Goal: Task Accomplishment & Management: Use online tool/utility

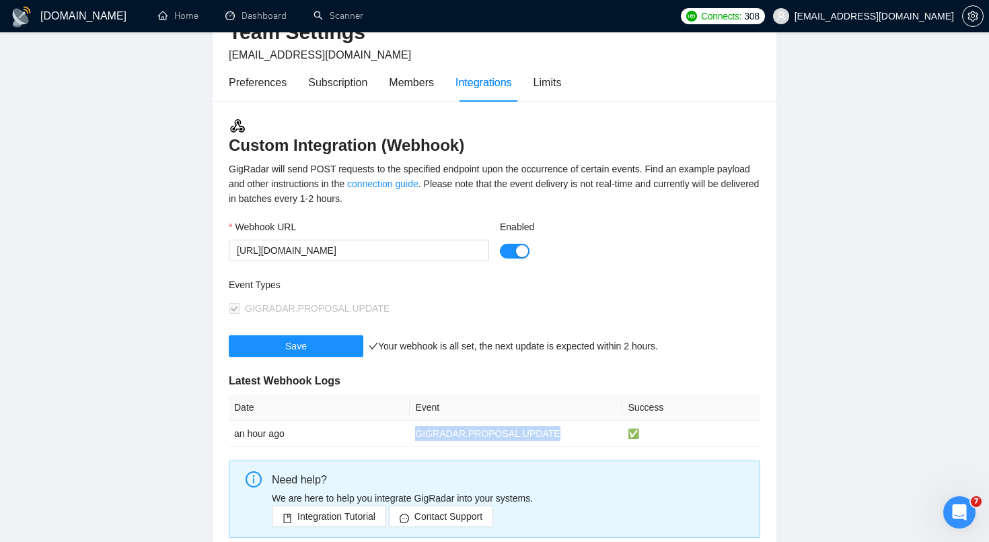
scroll to position [186, 0]
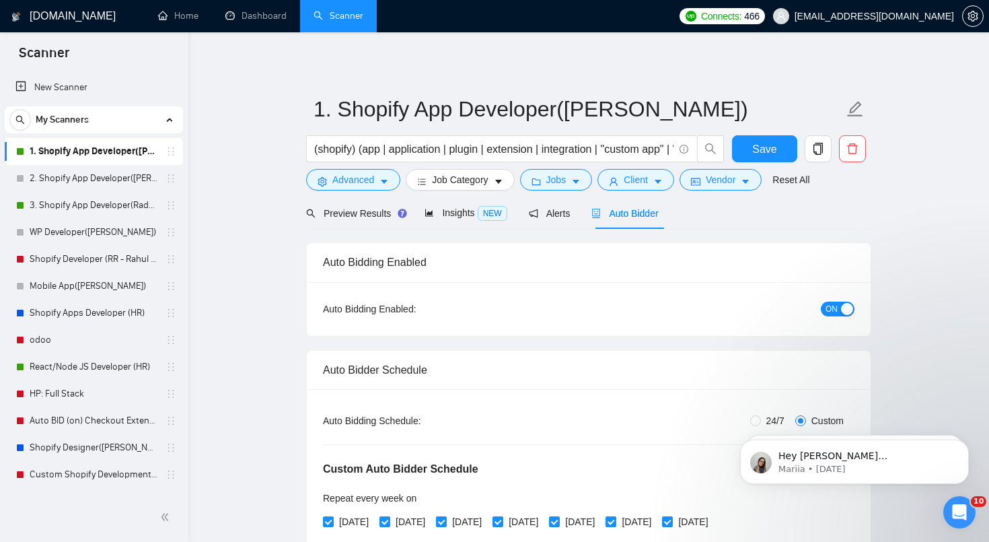
click at [346, 22] on link "Scanner" at bounding box center [339, 15] width 50 height 11
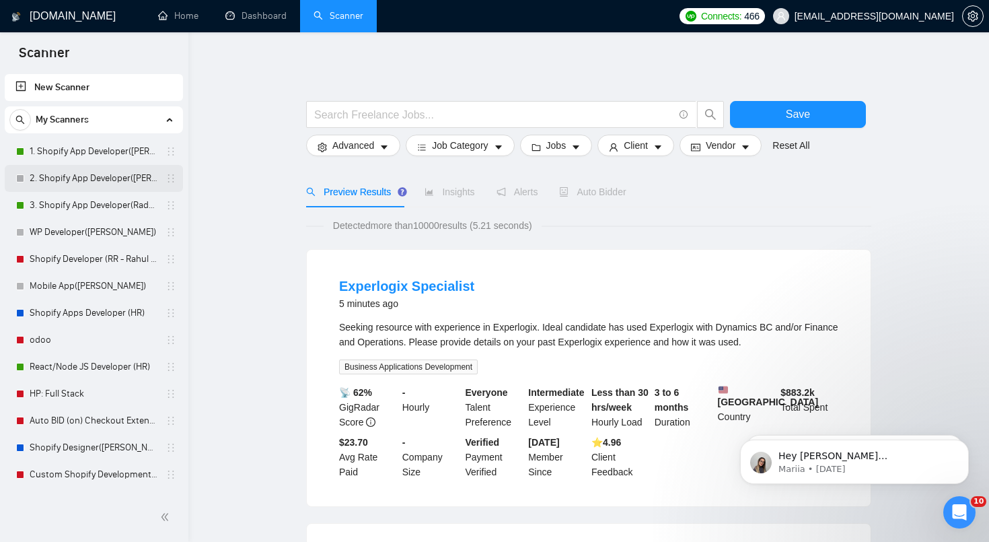
click at [67, 177] on link "2. Shopify App Developer([PERSON_NAME])" at bounding box center [94, 178] width 128 height 27
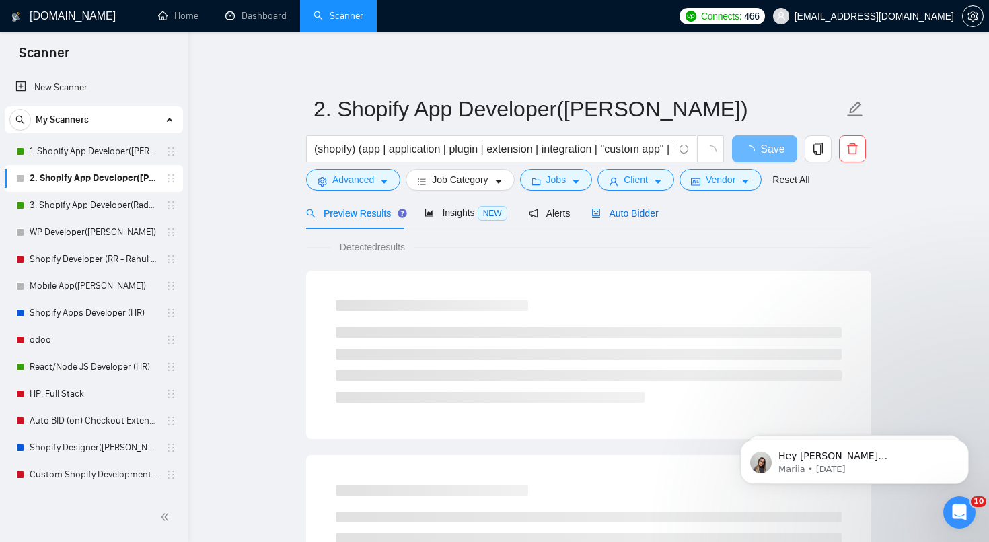
click at [609, 219] on div "Auto Bidder" at bounding box center [624, 213] width 67 height 15
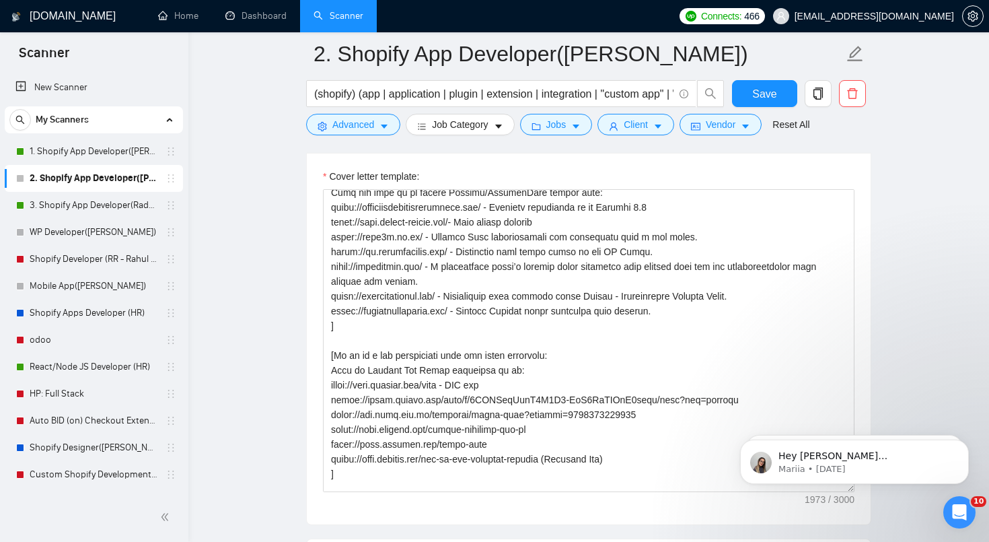
scroll to position [177, 0]
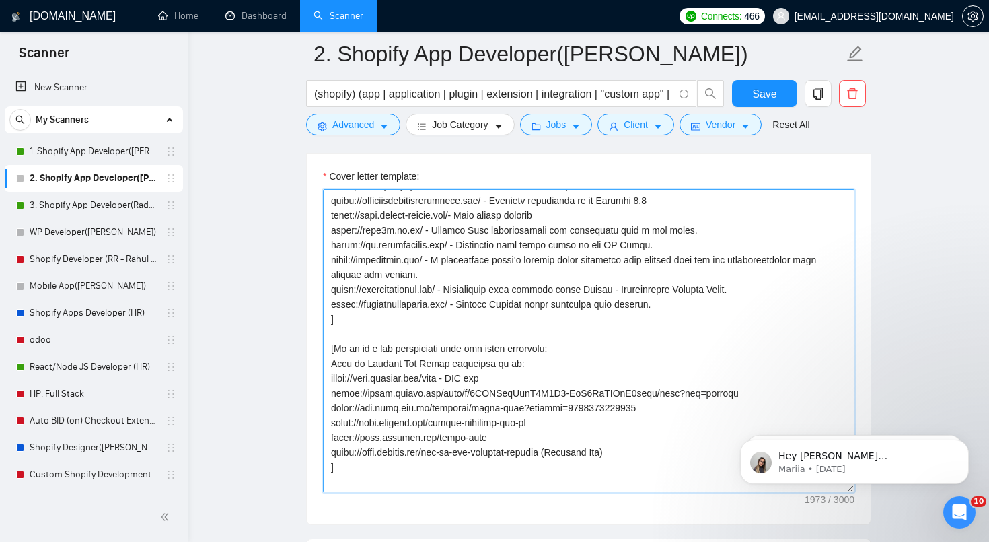
click at [370, 429] on textarea "Cover letter template:" at bounding box center [588, 340] width 531 height 303
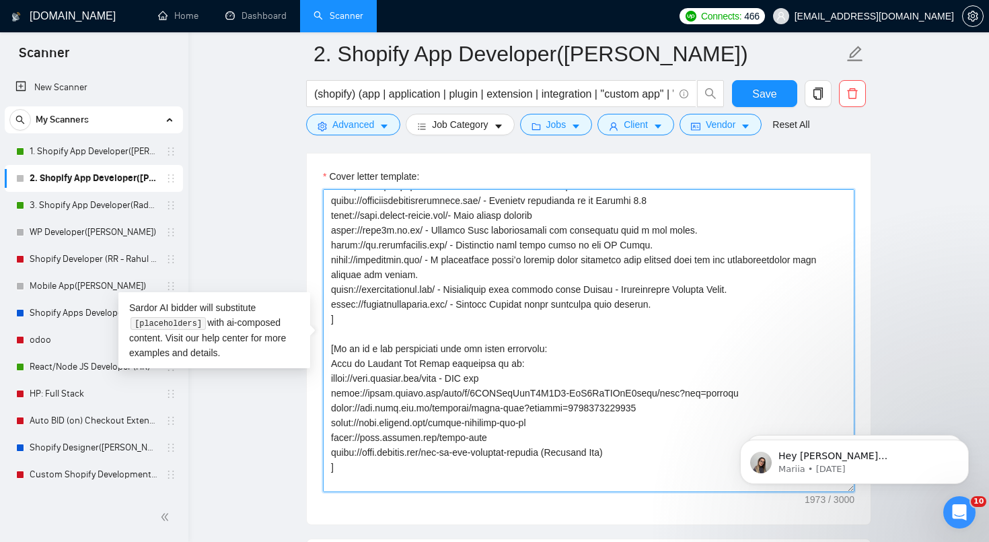
click at [519, 396] on textarea "Cover letter template:" at bounding box center [588, 340] width 531 height 303
drag, startPoint x: 624, startPoint y: 453, endPoint x: 328, endPoint y: 377, distance: 305.0
click at [328, 377] on textarea "Cover letter template:" at bounding box center [588, 340] width 531 height 303
paste textarea "vivofy-print-on-demand Print on demand app [URL][DOMAIN_NAME] Digital Product s…"
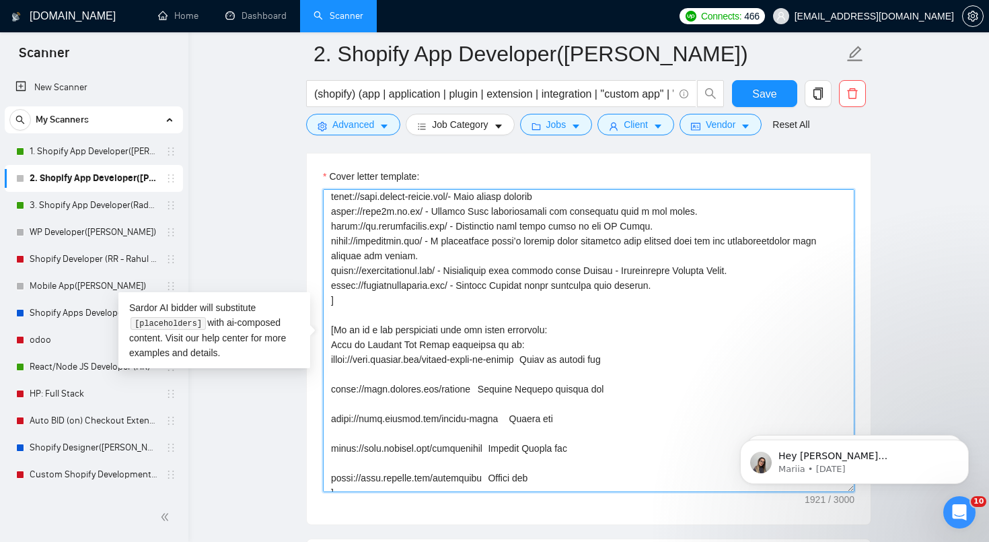
scroll to position [201, 0]
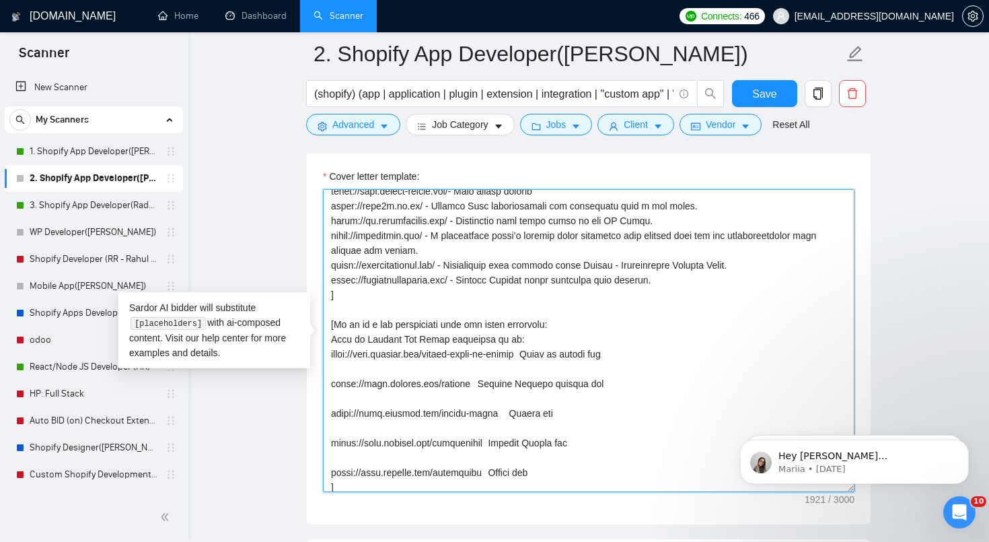
click at [342, 463] on textarea "Cover letter template:" at bounding box center [588, 340] width 531 height 303
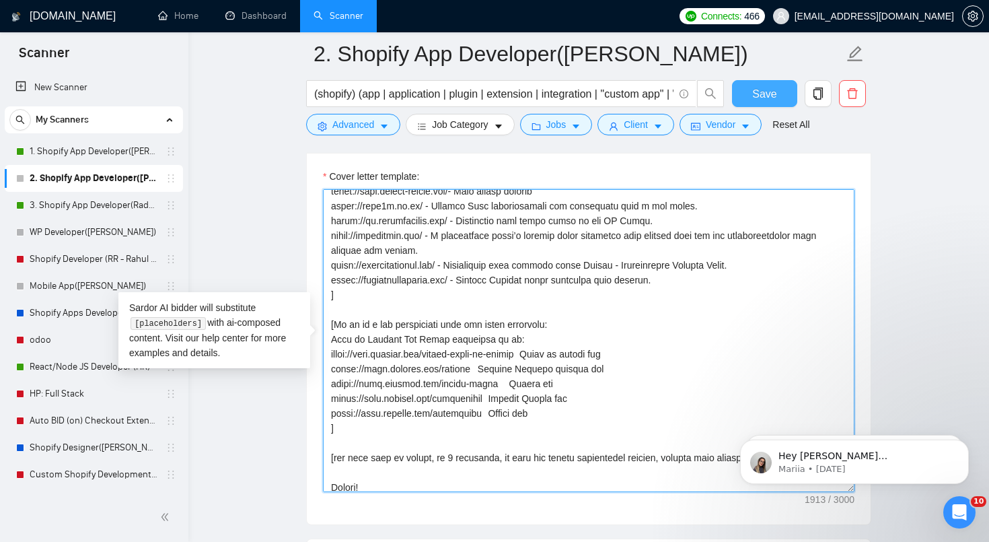
type textarea "[Lorem i dolorsit ametcons adipi eli seddoe't inci ut laboree dolo (ma ali en a…"
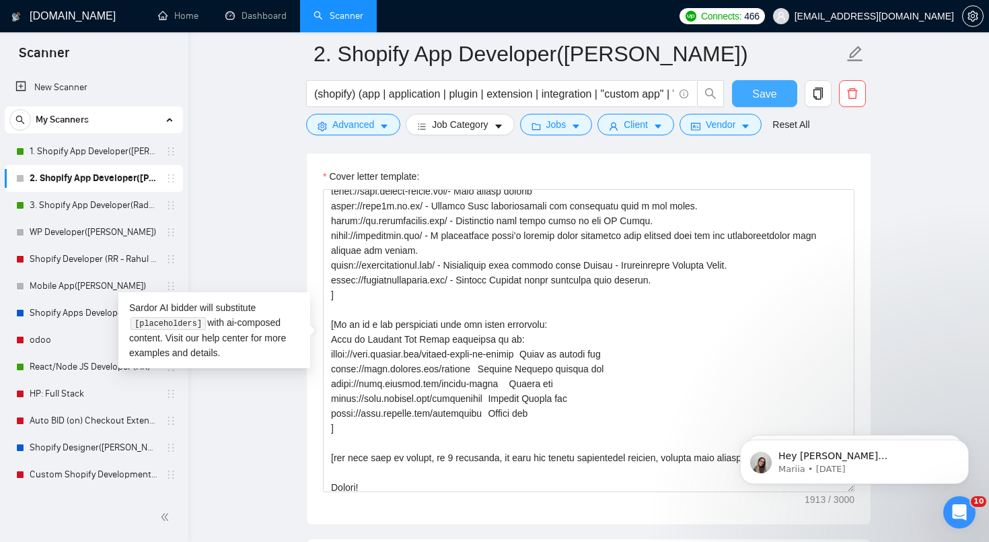
click at [764, 99] on span "Save" at bounding box center [764, 93] width 24 height 17
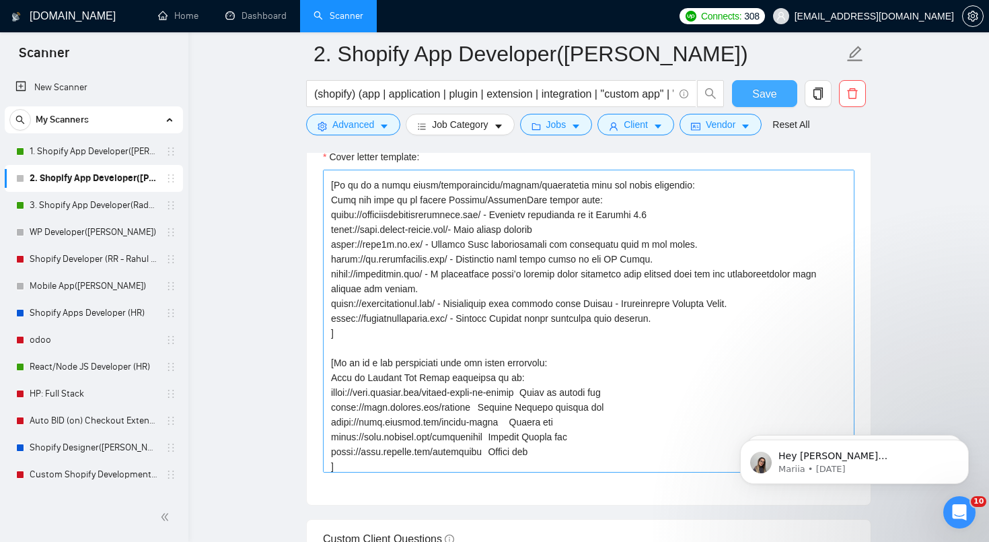
scroll to position [178, 0]
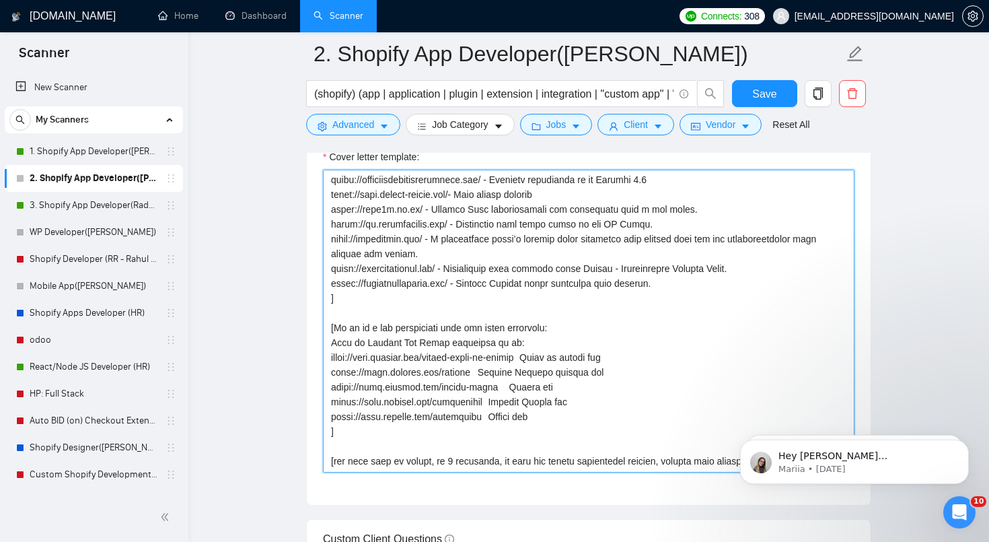
click at [552, 358] on textarea "Cover letter template:" at bounding box center [588, 321] width 531 height 303
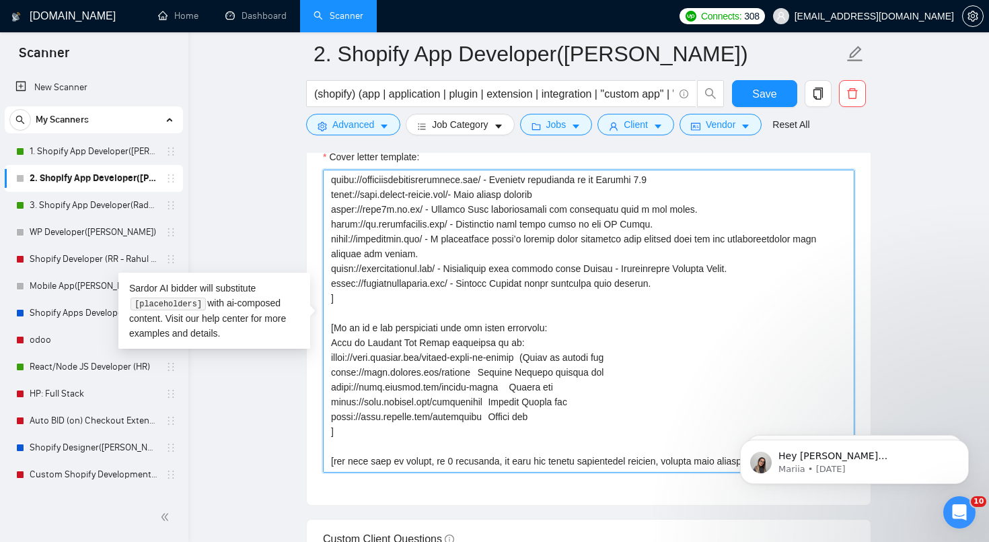
click at [557, 356] on textarea "Cover letter template:" at bounding box center [588, 321] width 531 height 303
click at [479, 372] on textarea "Cover letter template:" at bounding box center [588, 321] width 531 height 303
paste textarea "-"
click at [513, 386] on textarea "Cover letter template:" at bounding box center [588, 321] width 531 height 303
paste textarea "-"
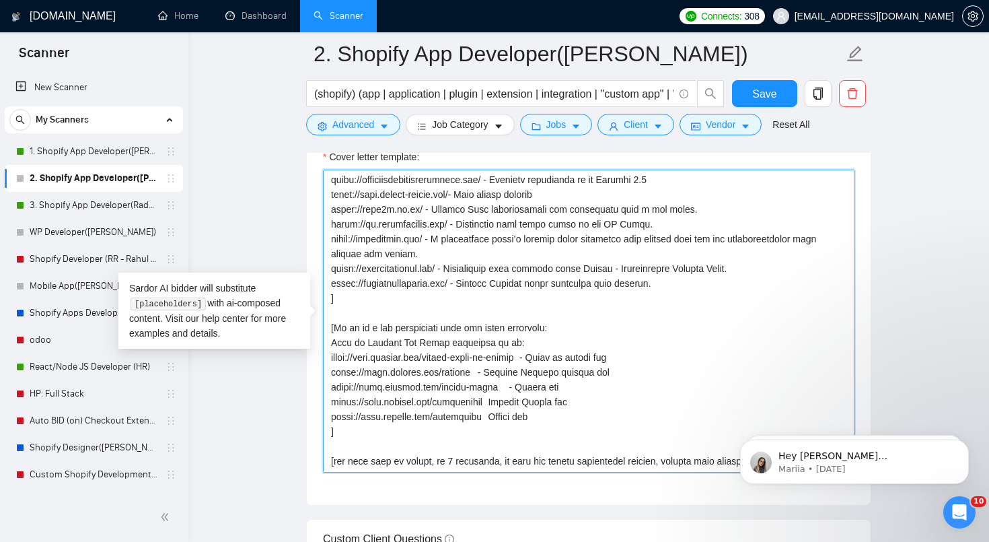
click at [501, 403] on textarea "Cover letter template:" at bounding box center [588, 321] width 531 height 303
paste textarea "-"
click at [489, 417] on textarea "Cover letter template:" at bounding box center [588, 321] width 531 height 303
paste textarea "-"
drag, startPoint x: 547, startPoint y: 418, endPoint x: 320, endPoint y: 345, distance: 238.7
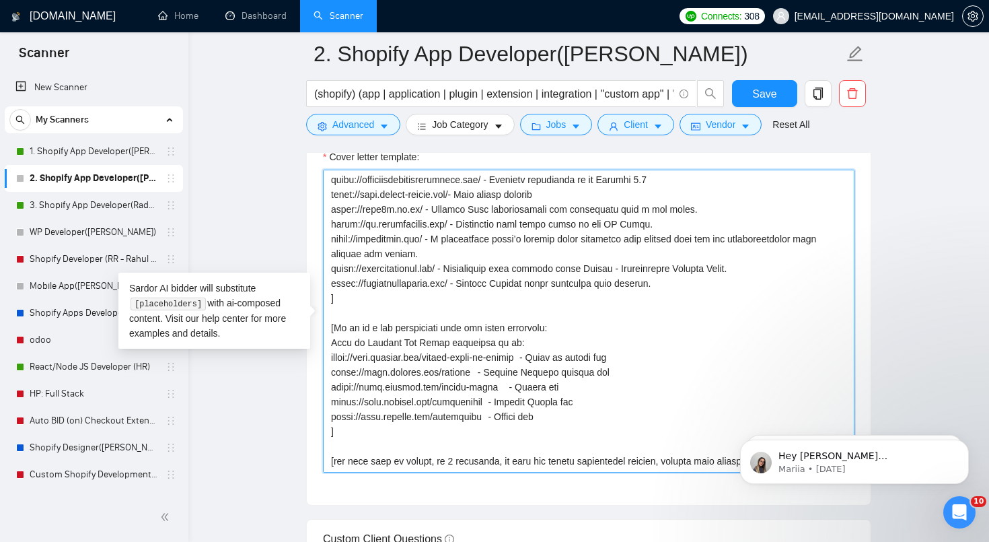
type textarea "[Lorem i dolorsit ametcons adipi eli seddoe't inci ut laboree dolo (ma ali en a…"
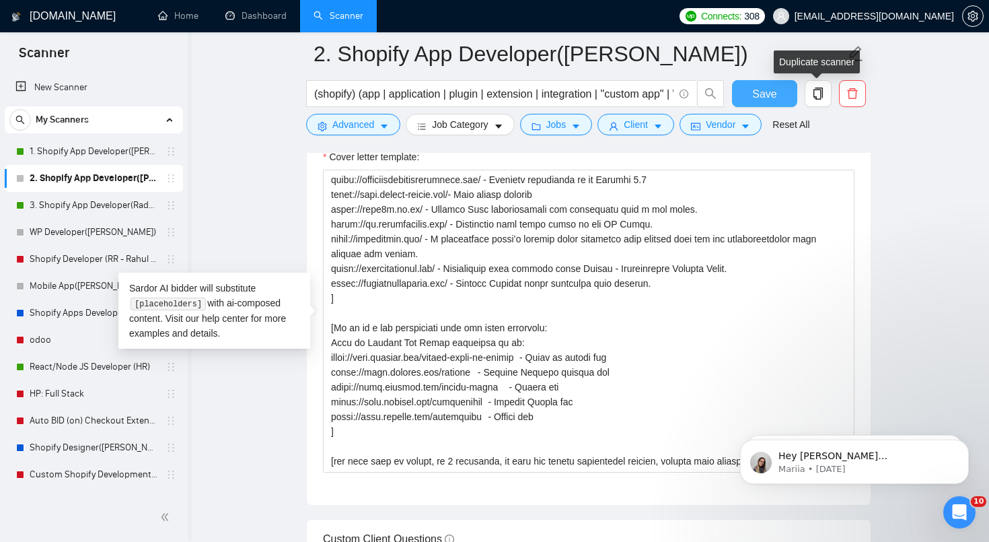
click at [772, 89] on span "Save" at bounding box center [764, 93] width 24 height 17
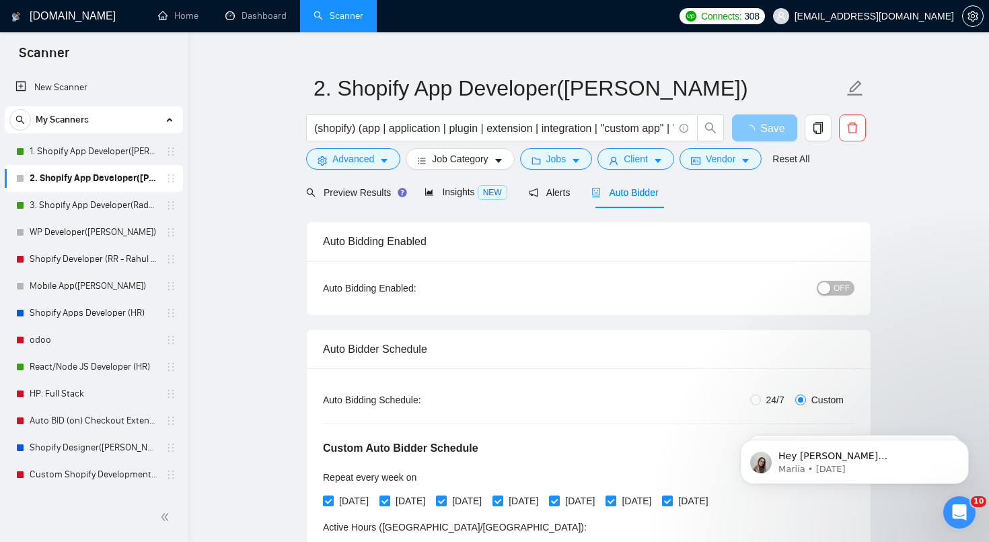
scroll to position [0, 0]
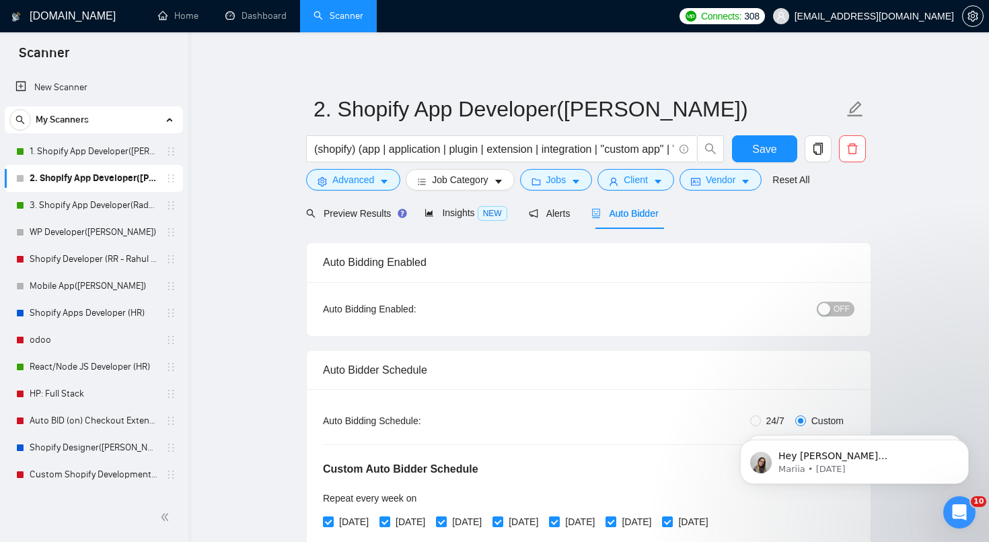
click at [839, 305] on span "OFF" at bounding box center [842, 308] width 16 height 15
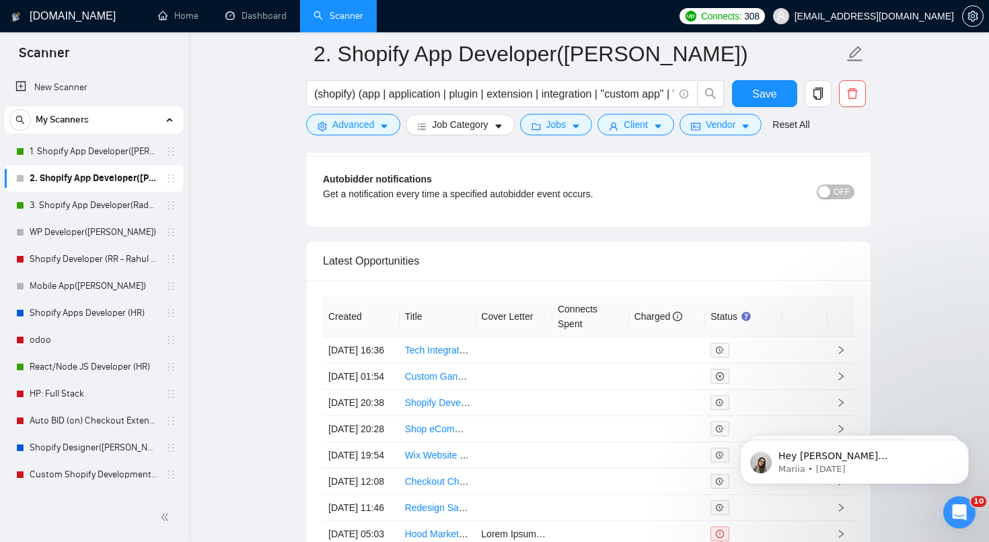
scroll to position [3557, 0]
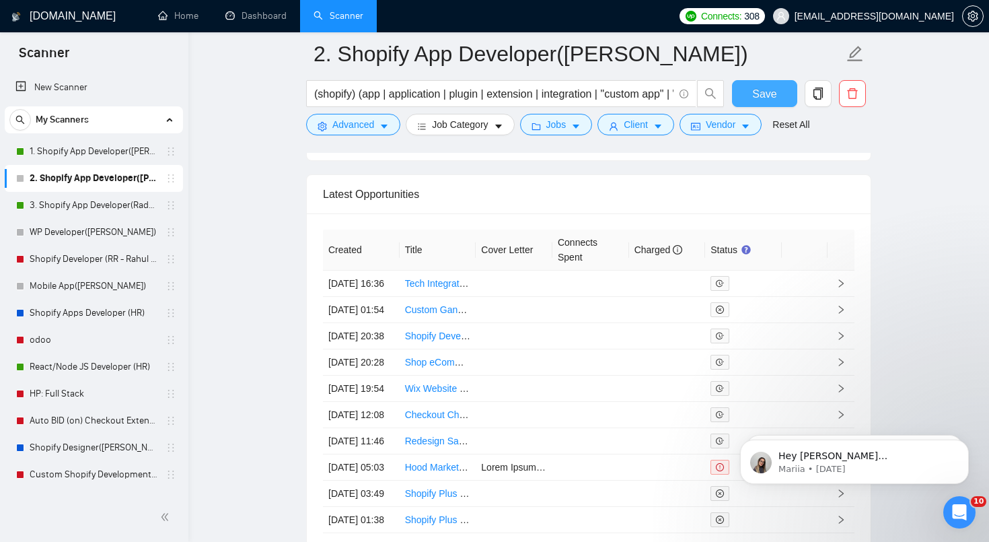
click at [767, 104] on button "Save" at bounding box center [764, 93] width 65 height 27
click at [112, 165] on link "2. Shopify App Developer([PERSON_NAME])" at bounding box center [94, 178] width 128 height 27
click at [118, 156] on link "1. Shopify App Developer([PERSON_NAME])" at bounding box center [94, 151] width 128 height 27
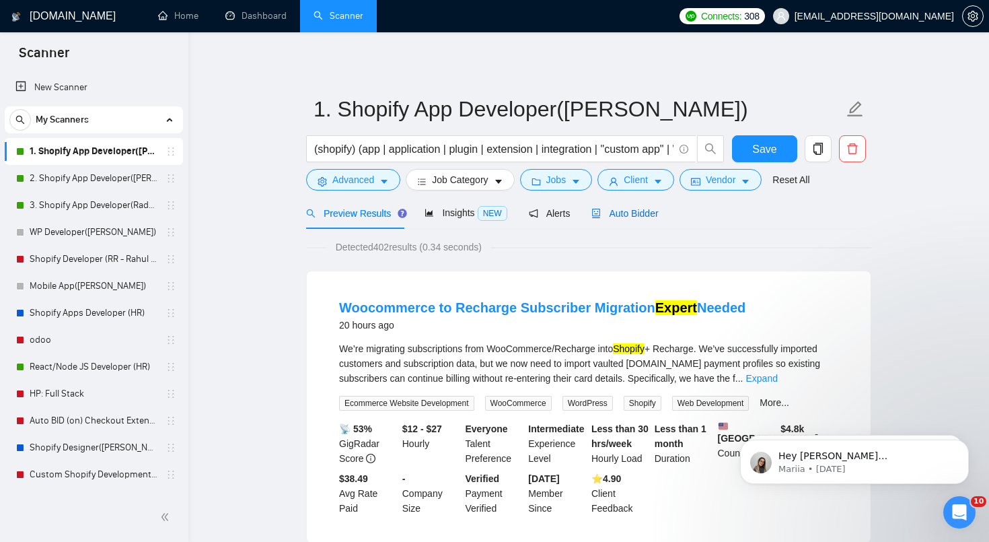
click at [629, 213] on span "Auto Bidder" at bounding box center [624, 213] width 67 height 11
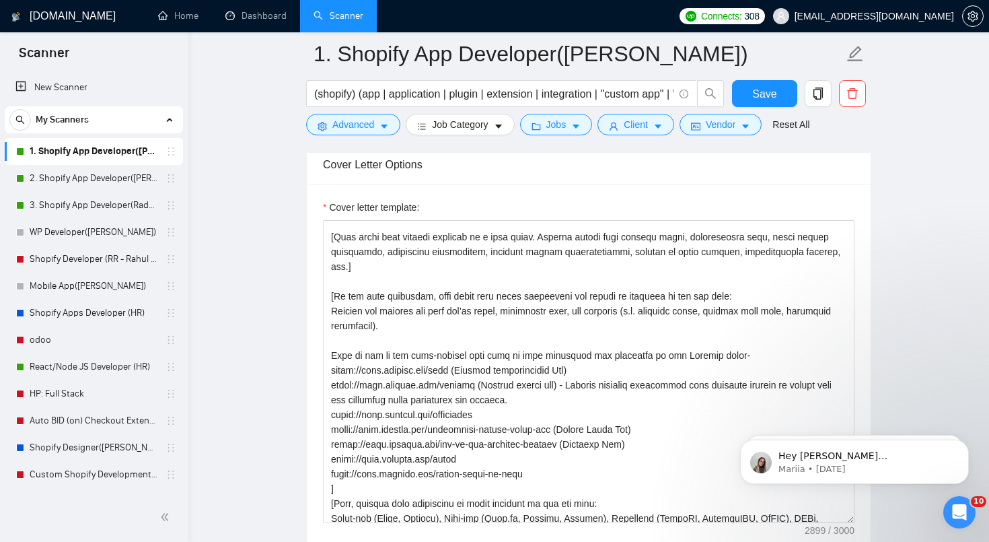
scroll to position [248, 0]
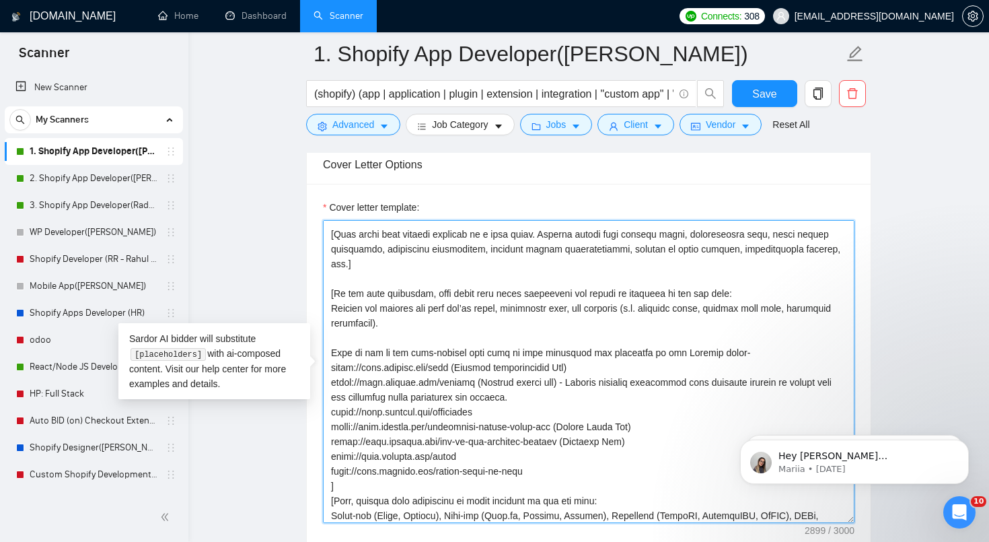
drag, startPoint x: 541, startPoint y: 473, endPoint x: 332, endPoint y: 360, distance: 237.8
click at [332, 360] on textarea "Cover letter template:" at bounding box center [588, 371] width 531 height 303
paste textarea "Apps in Shopify App Store developed by me: [URL][DOMAIN_NAME] - Print on demand…"
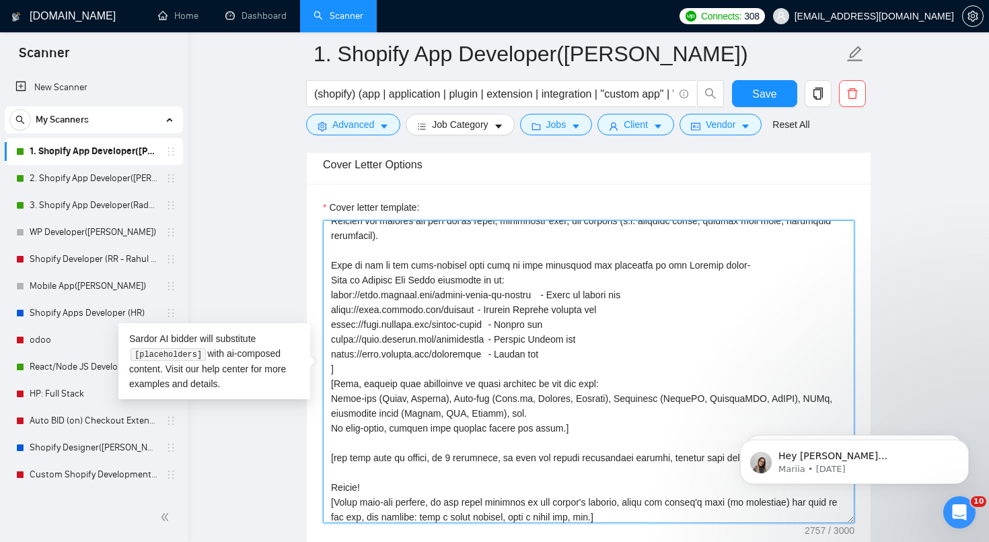
scroll to position [340, 0]
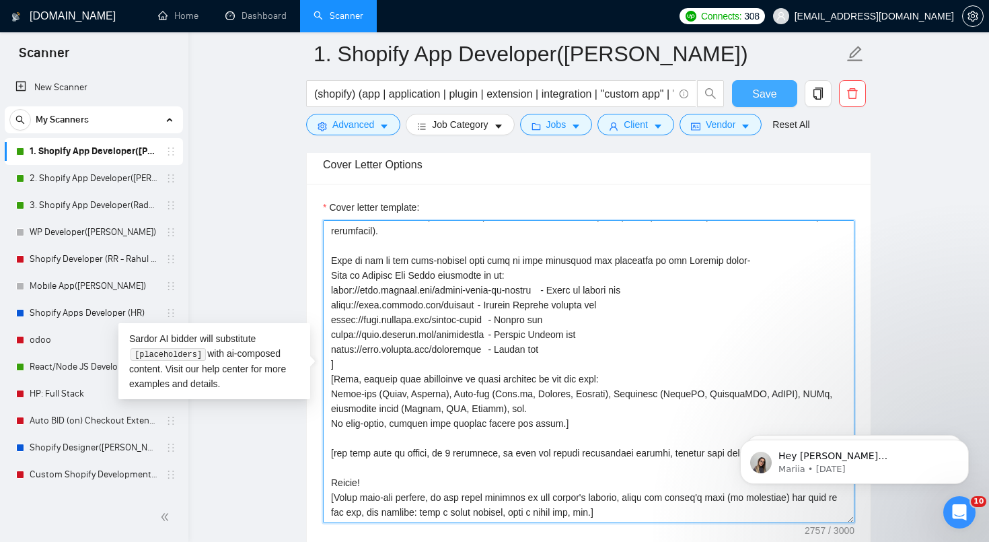
type textarea "[Lore ips dolo sitamet, consectet, adi elits, doe tempori. Utl etdol mag aliqua…"
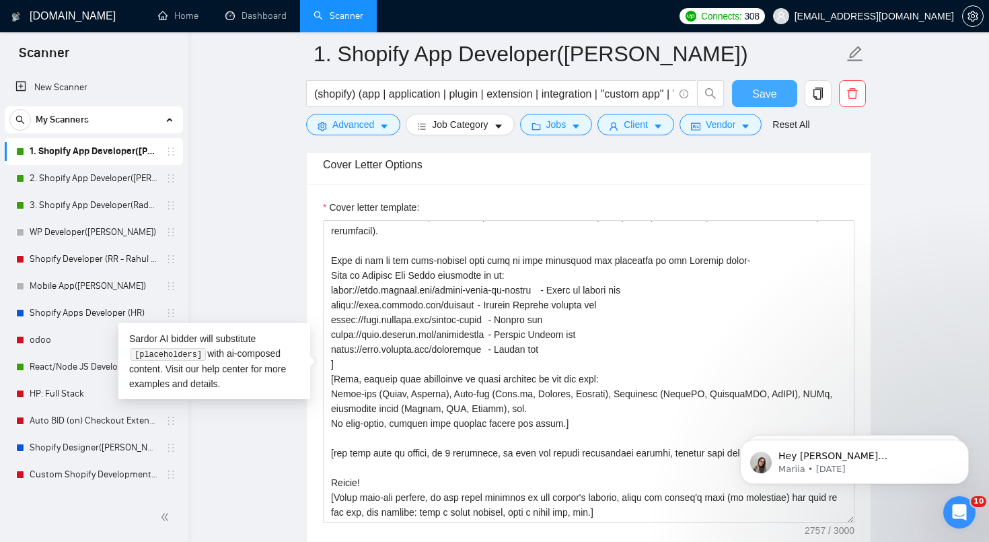
click at [766, 100] on span "Save" at bounding box center [764, 93] width 24 height 17
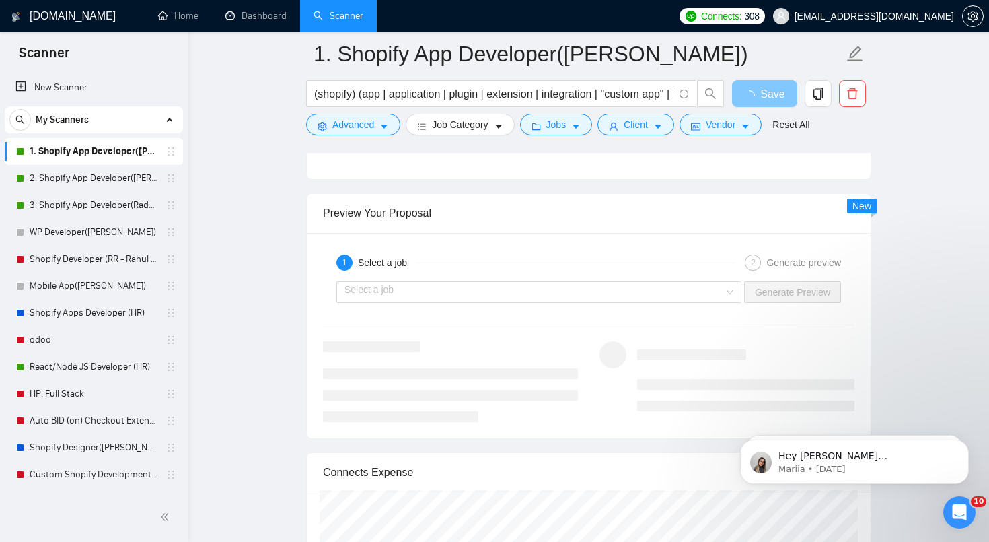
scroll to position [2769, 0]
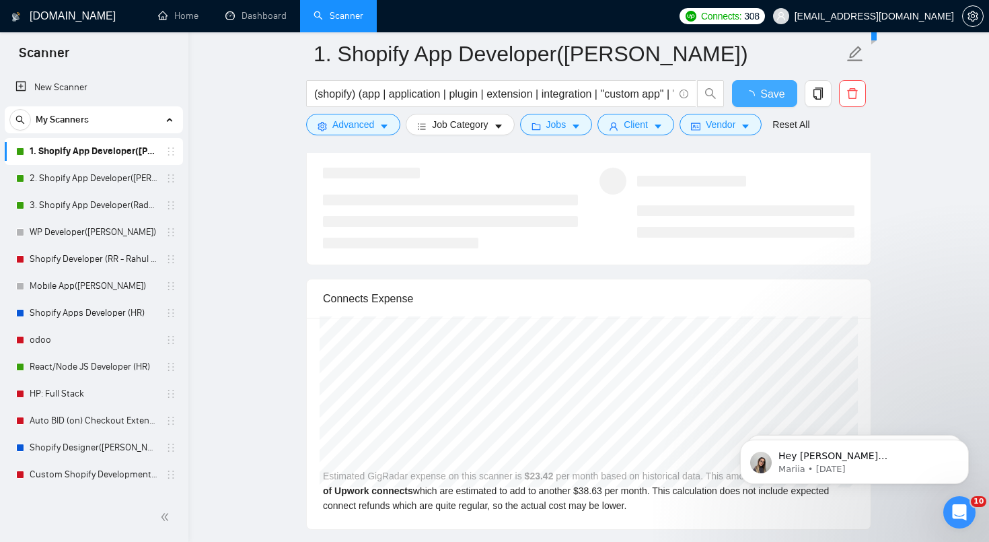
checkbox input "true"
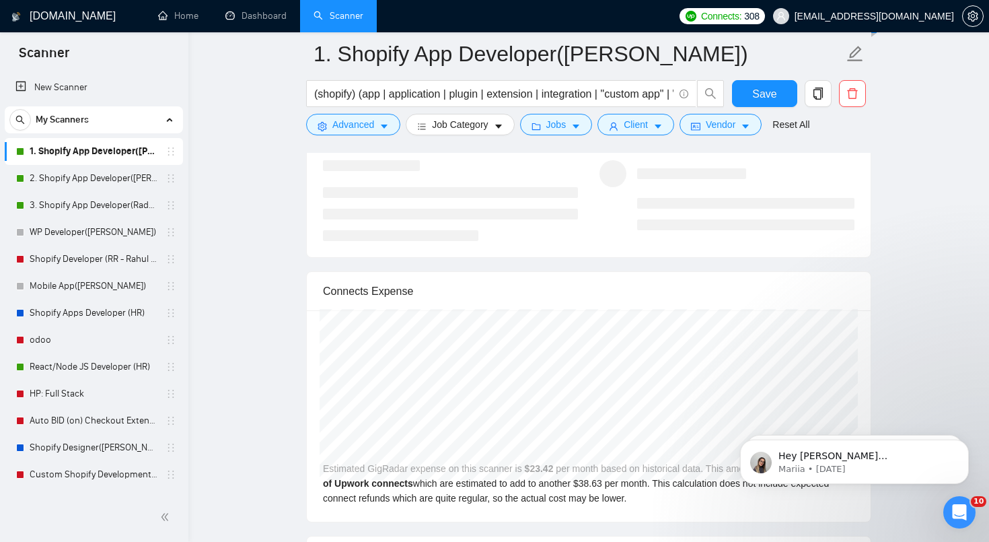
click at [699, 295] on div "Connects Expense" at bounding box center [588, 291] width 531 height 38
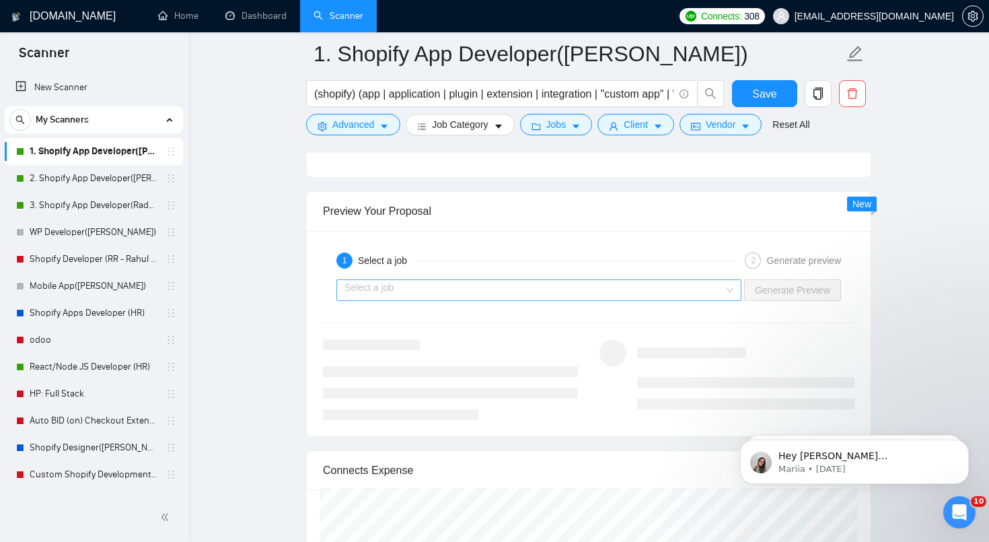
click at [618, 281] on input "search" at bounding box center [533, 290] width 379 height 20
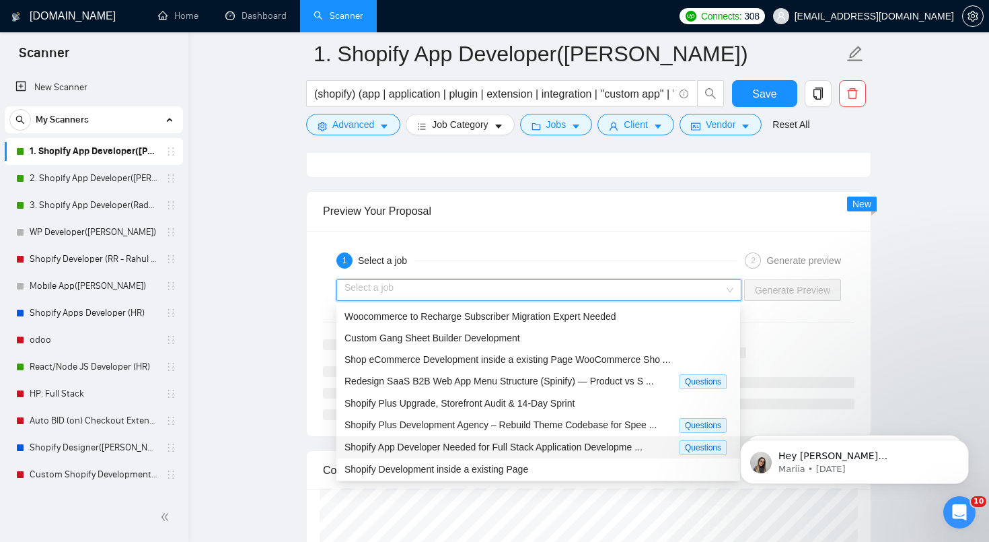
click at [521, 448] on span "Shopify App Developer Needed for Full Stack Application Developme ..." at bounding box center [493, 446] width 298 height 11
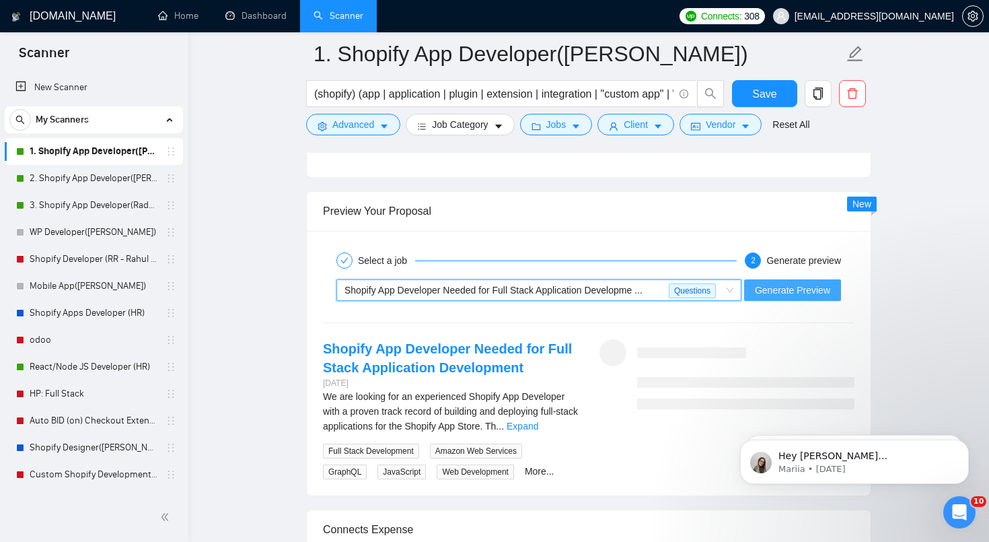
click at [803, 283] on span "Generate Preview" at bounding box center [792, 290] width 75 height 15
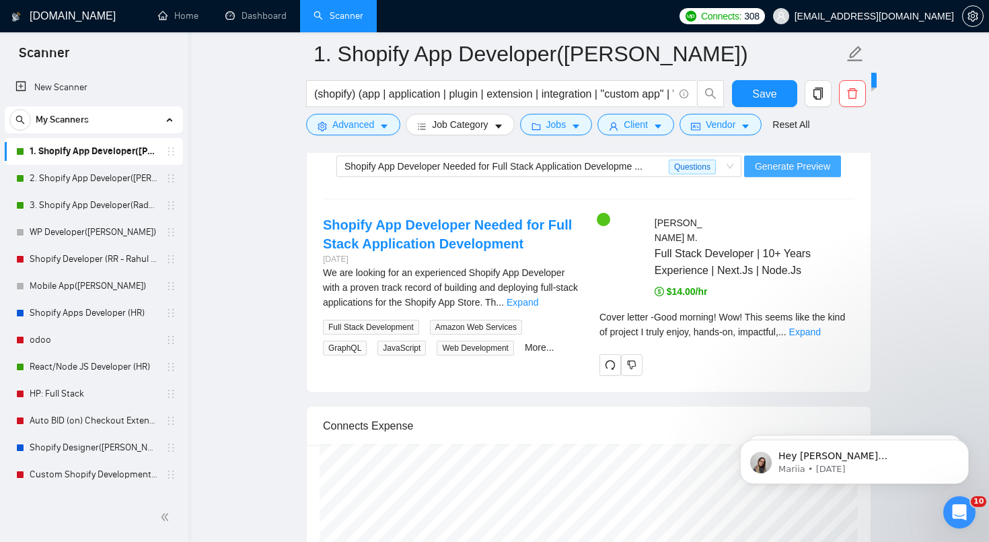
scroll to position [2906, 0]
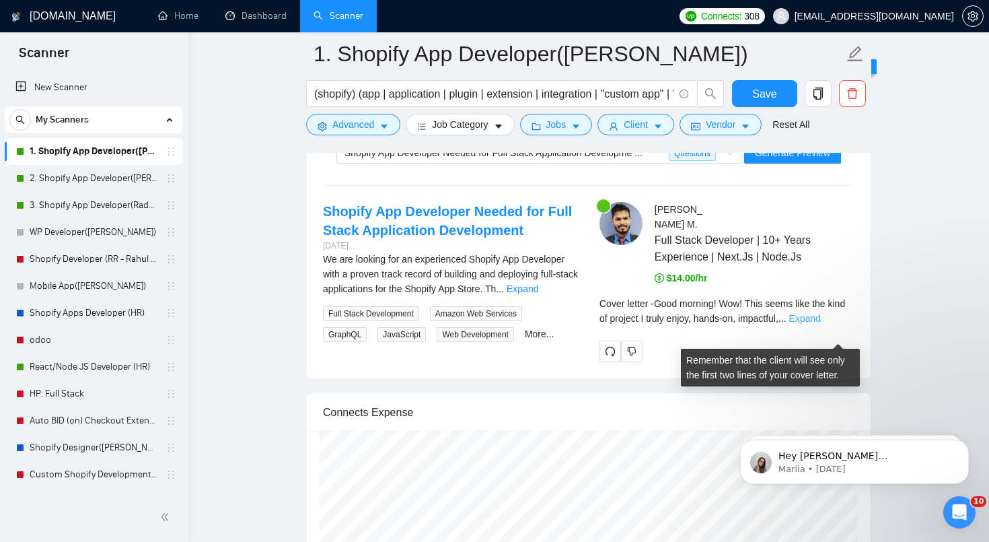
click at [821, 324] on link "Expand" at bounding box center [805, 318] width 32 height 11
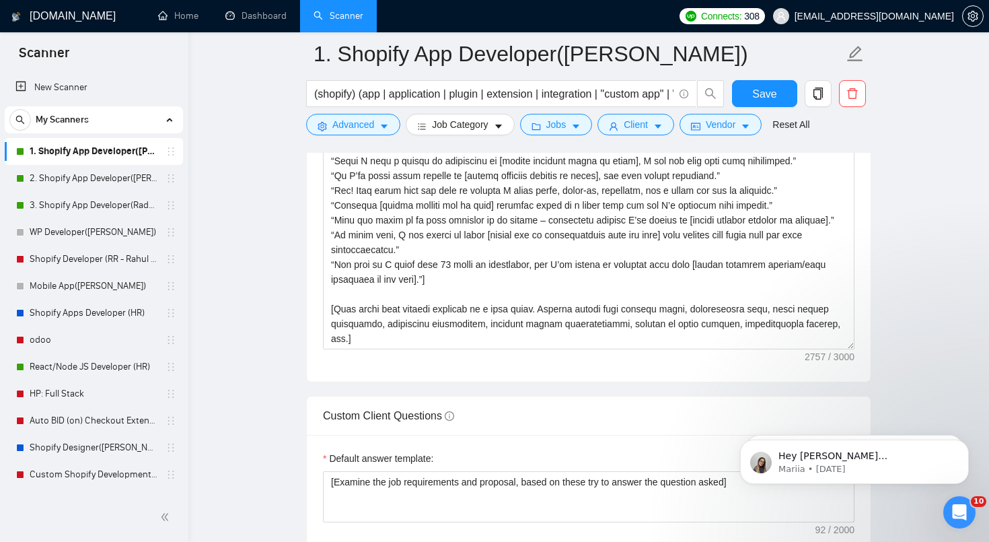
scroll to position [1847, 0]
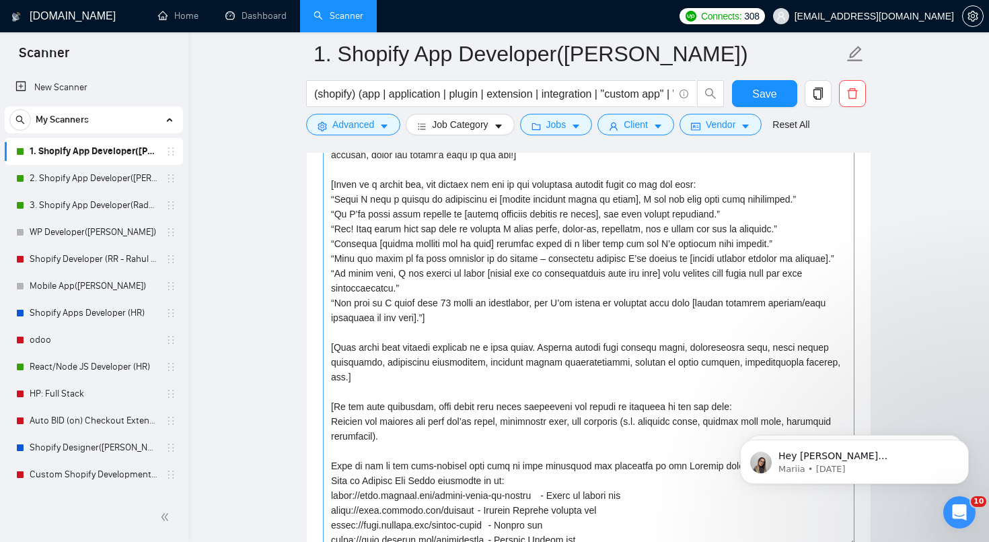
drag, startPoint x: 848, startPoint y: 382, endPoint x: 849, endPoint y: 541, distance: 158.8
click at [849, 541] on textarea "Cover letter template:" at bounding box center [588, 316] width 531 height 462
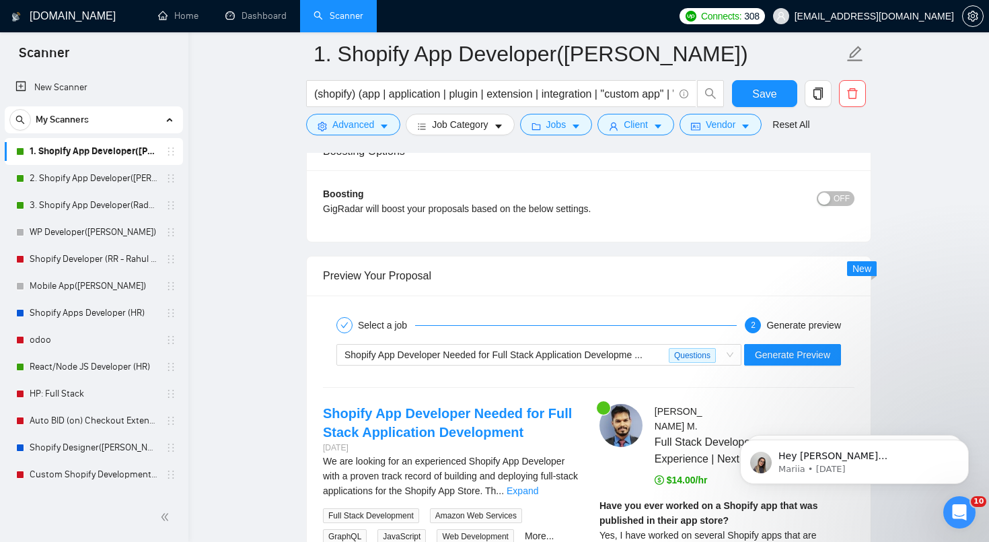
scroll to position [2922, 0]
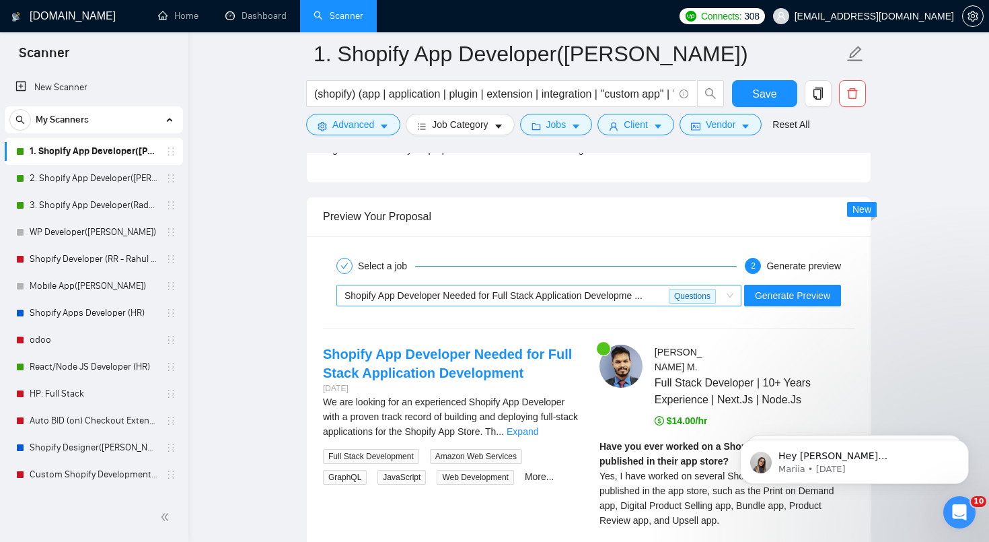
click at [518, 297] on span "Shopify App Developer Needed for Full Stack Application Developme ..." at bounding box center [493, 295] width 298 height 11
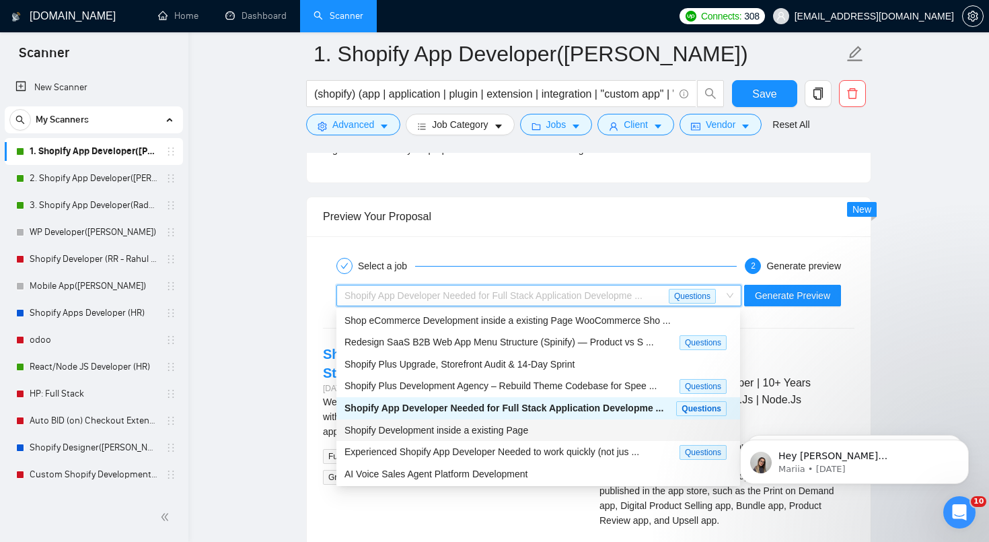
scroll to position [2925, 0]
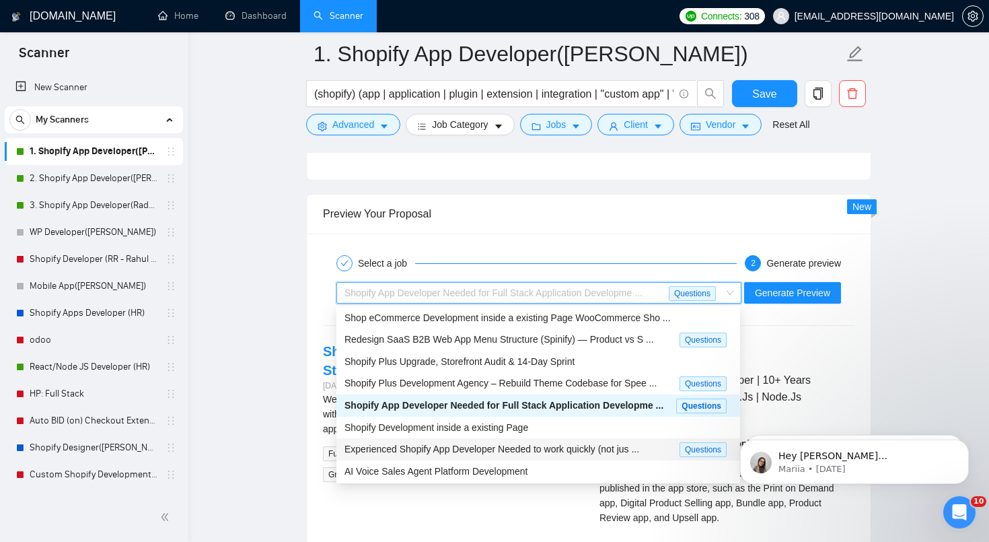
click at [523, 453] on span "Experienced Shopify App Developer Needed to work quickly (not jus ..." at bounding box center [491, 448] width 295 height 11
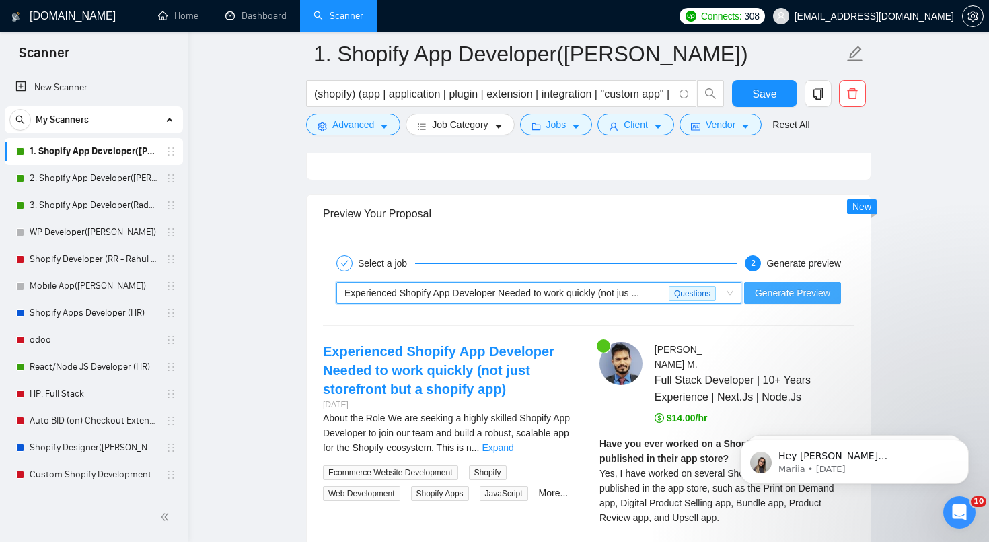
click at [775, 296] on span "Generate Preview" at bounding box center [792, 292] width 75 height 15
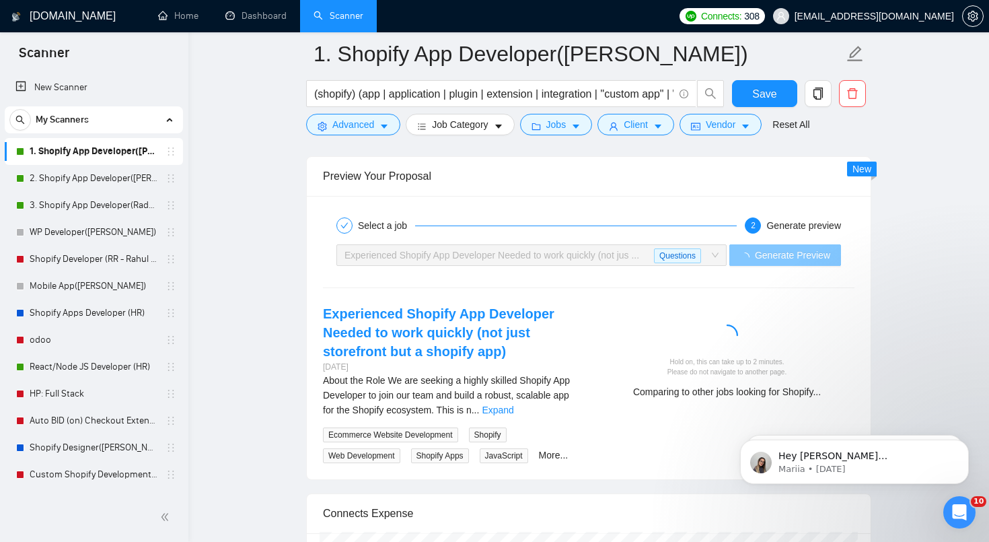
scroll to position [2974, 0]
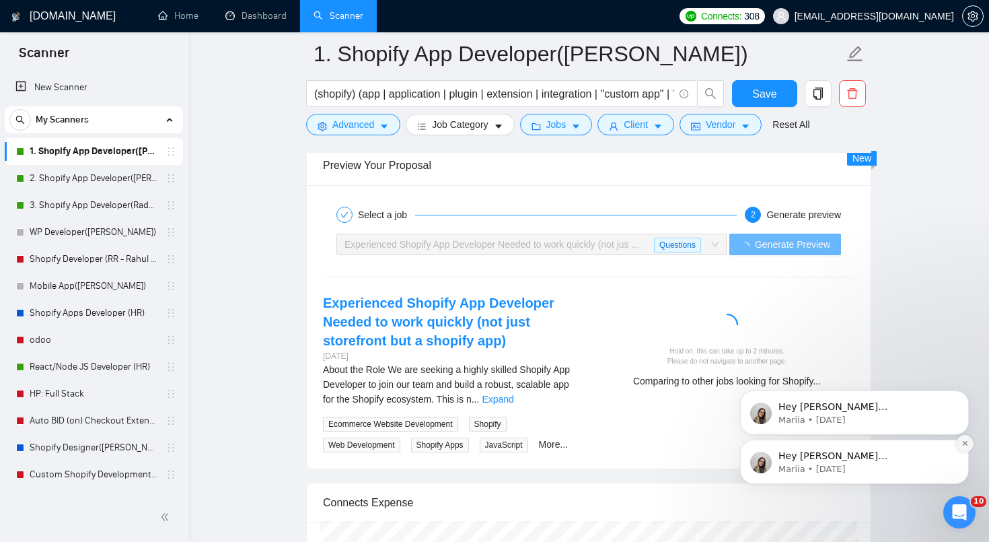
click at [963, 445] on icon "Dismiss notification" at bounding box center [964, 442] width 7 height 7
drag, startPoint x: 963, startPoint y: 489, endPoint x: 963, endPoint y: 445, distance: 44.4
click at [963, 445] on icon "Dismiss notification" at bounding box center [964, 442] width 7 height 7
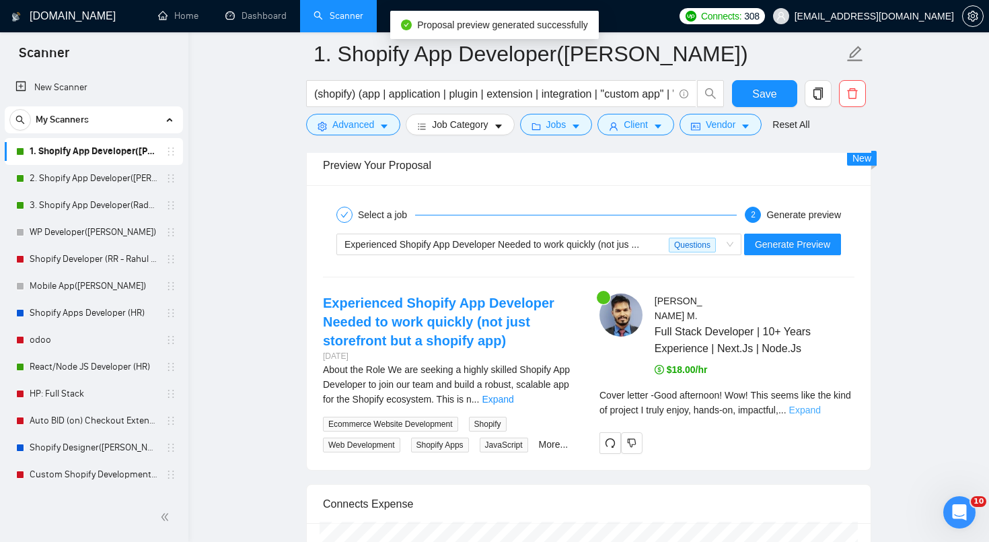
click at [821, 415] on link "Expand" at bounding box center [805, 409] width 32 height 11
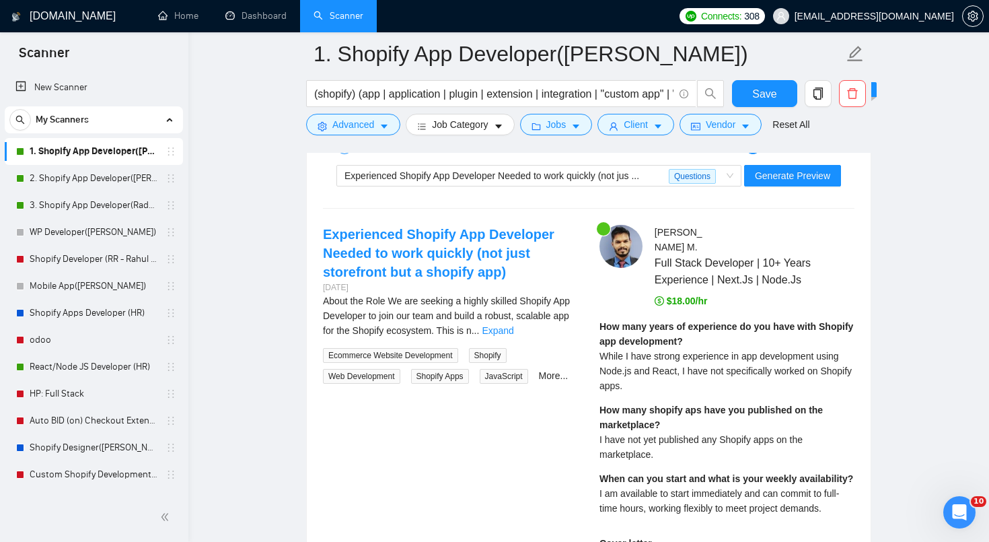
scroll to position [2970, 0]
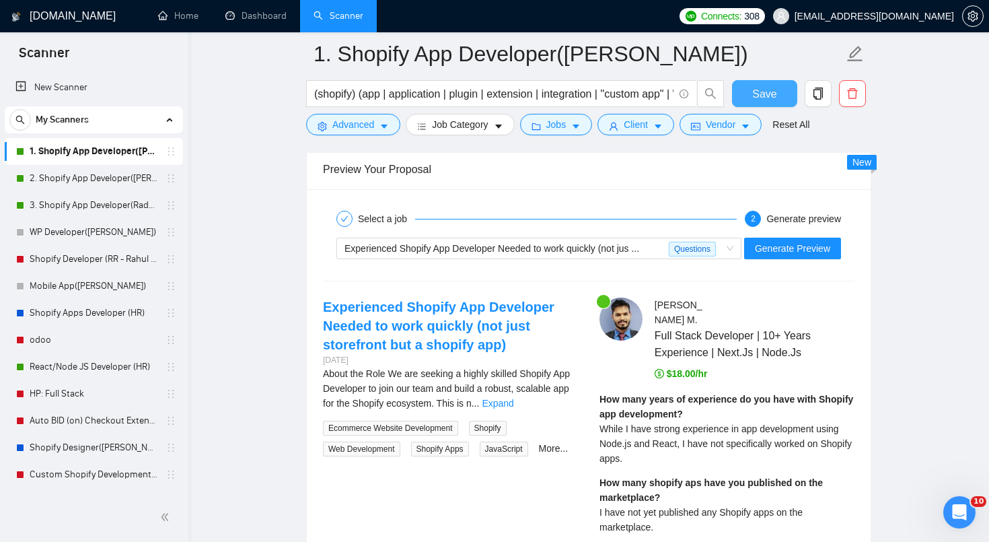
click at [782, 93] on button "Save" at bounding box center [764, 93] width 65 height 27
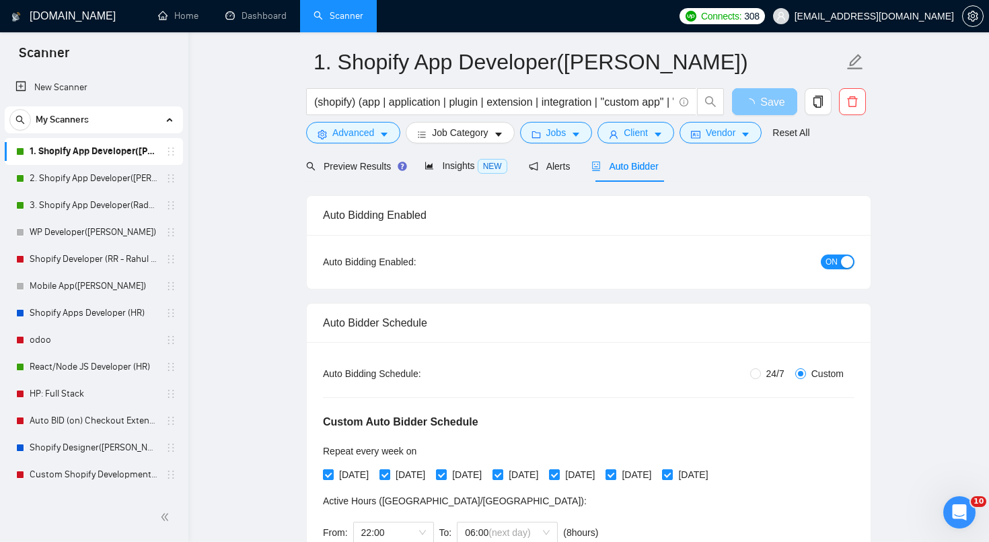
scroll to position [0, 0]
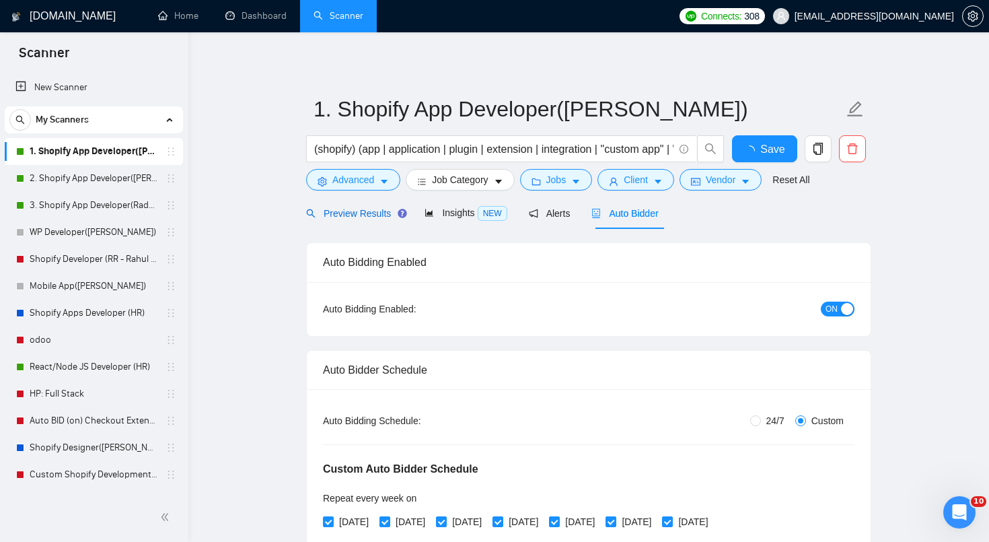
click at [377, 215] on span "Preview Results" at bounding box center [354, 213] width 97 height 11
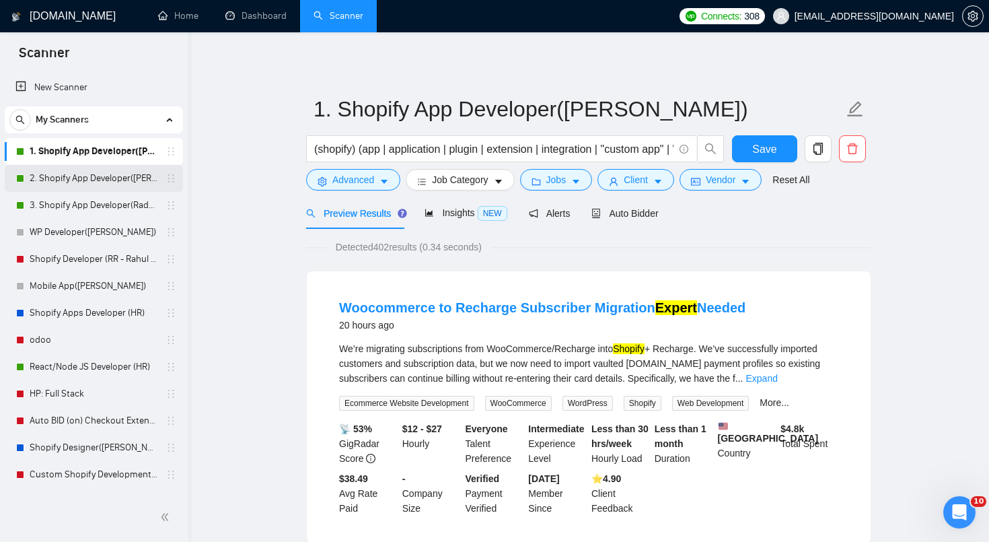
click at [108, 177] on link "2. Shopify App Developer([PERSON_NAME])" at bounding box center [94, 178] width 128 height 27
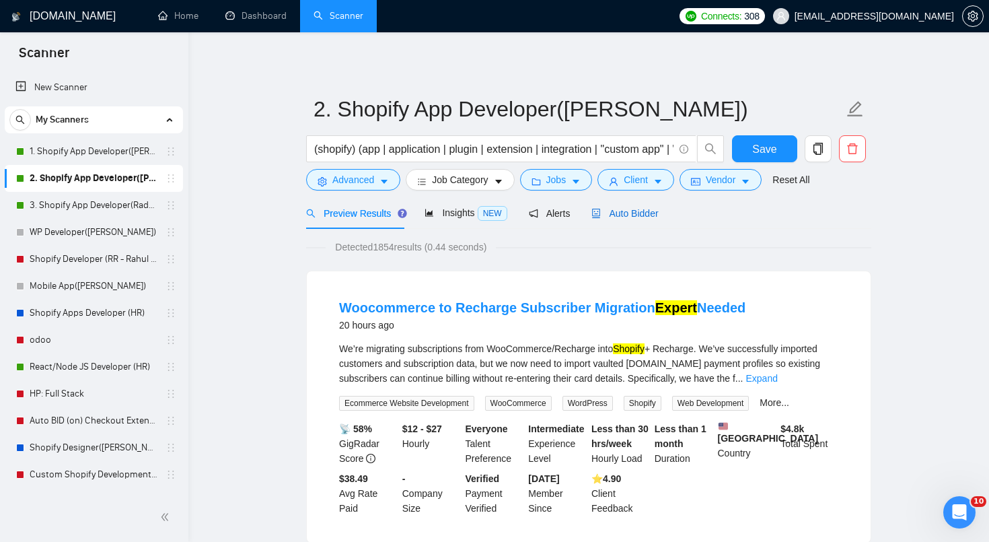
click at [654, 214] on span "Auto Bidder" at bounding box center [624, 213] width 67 height 11
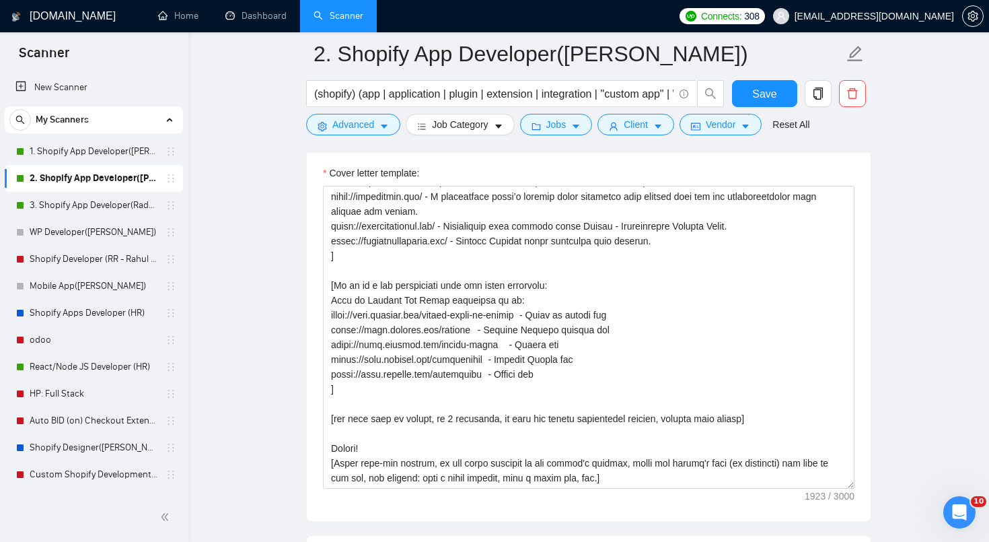
scroll to position [1856, 0]
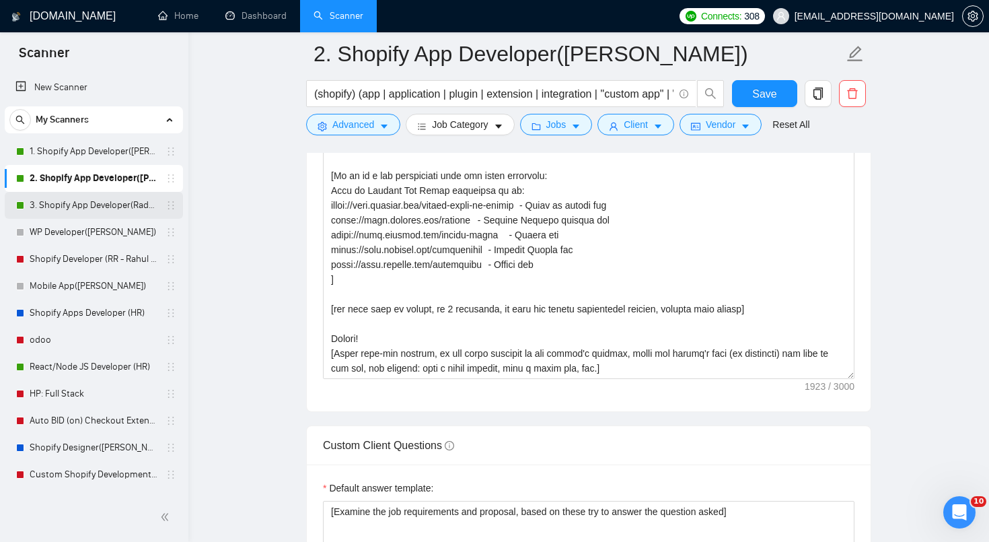
click at [123, 206] on link "3. Shopify App Developer(Radhika - TM)" at bounding box center [94, 205] width 128 height 27
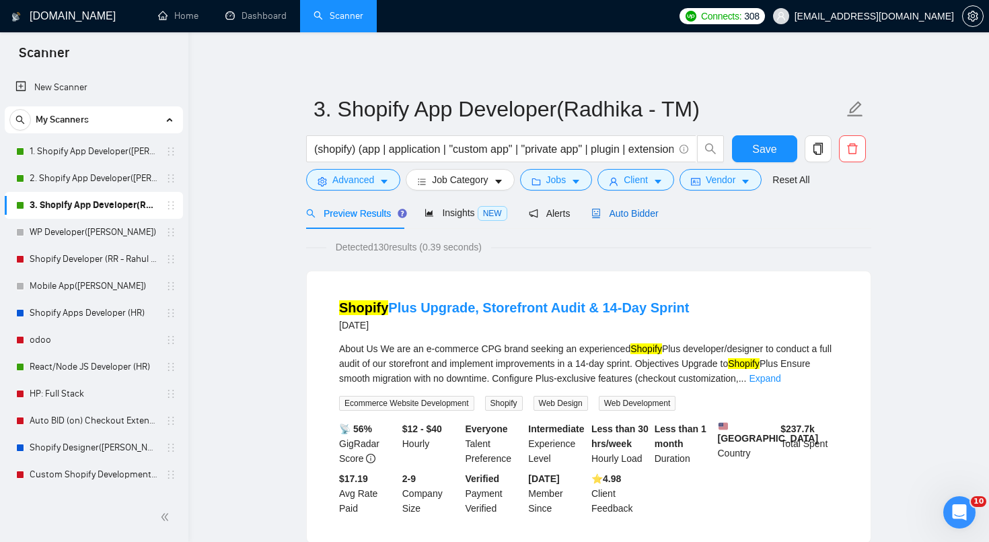
click at [632, 219] on div "Auto Bidder" at bounding box center [624, 213] width 67 height 15
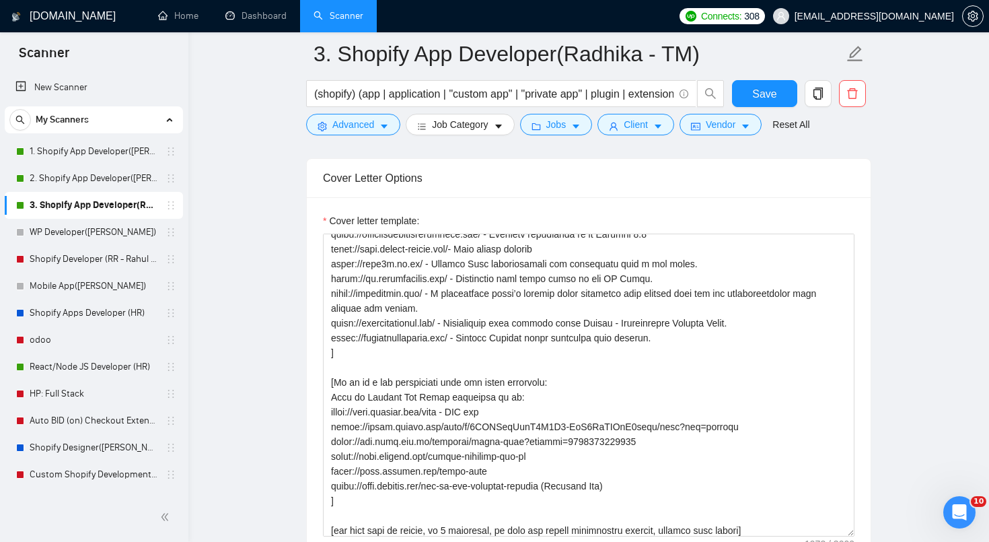
scroll to position [190, 0]
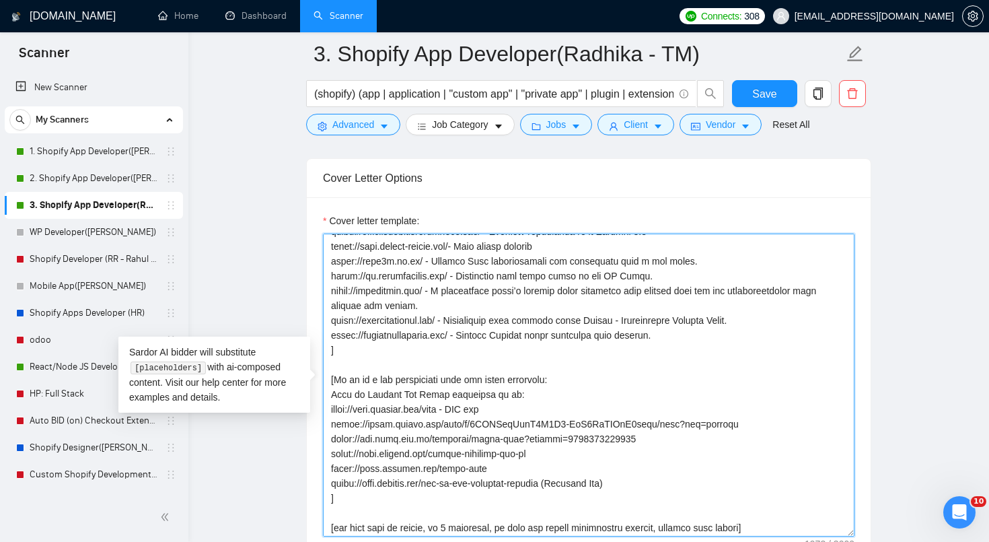
drag, startPoint x: 632, startPoint y: 490, endPoint x: 324, endPoint y: 404, distance: 319.9
click at [324, 404] on textarea "Cover letter template:" at bounding box center [588, 384] width 531 height 303
paste textarea "Apps in Shopify App Store developed by me: [URL][DOMAIN_NAME] - Print on demand…"
click at [525, 409] on textarea "Cover letter template:" at bounding box center [588, 384] width 531 height 303
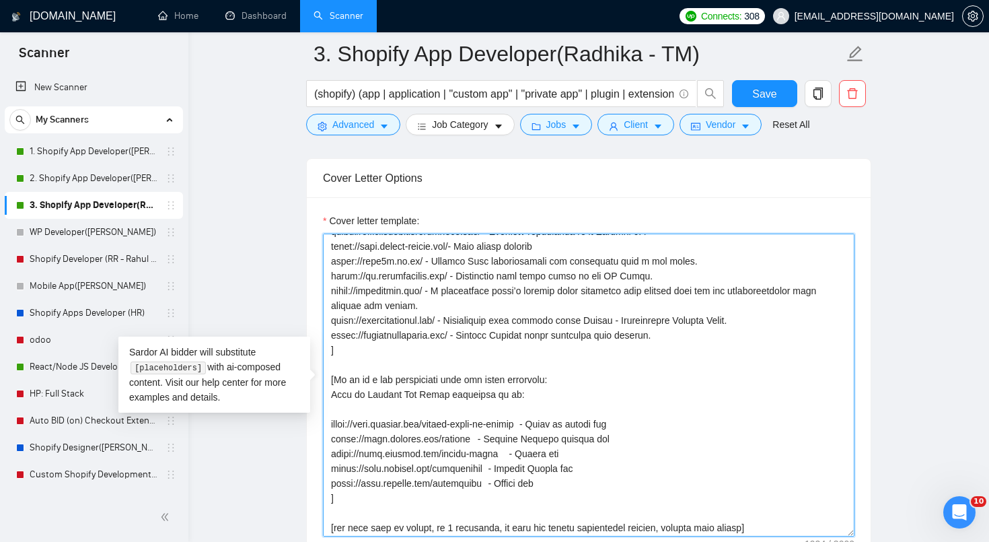
type textarea "[Lorem i dolorsit ametcons adipi eli seddoe't inci ut laboree dolo (ma ali en a…"
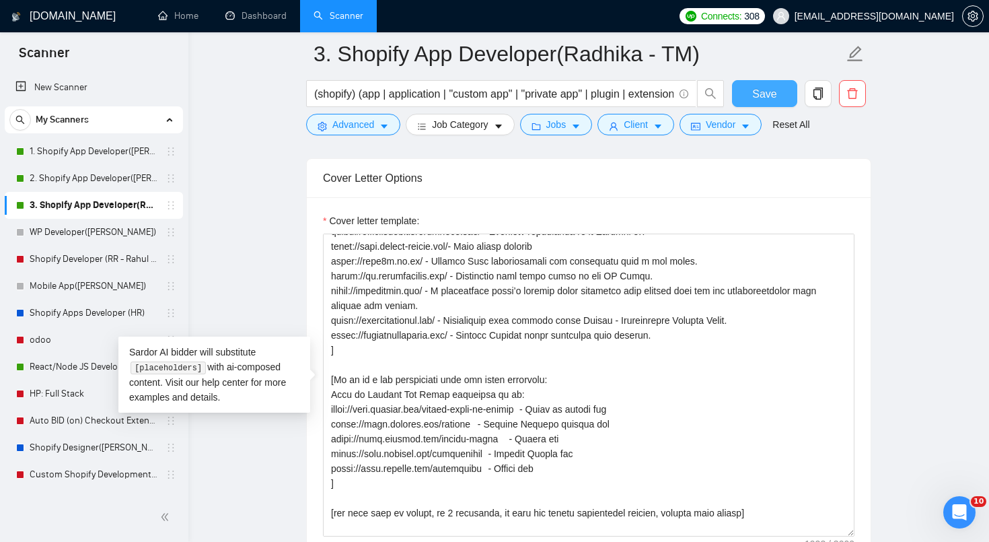
click at [769, 89] on span "Save" at bounding box center [764, 93] width 24 height 17
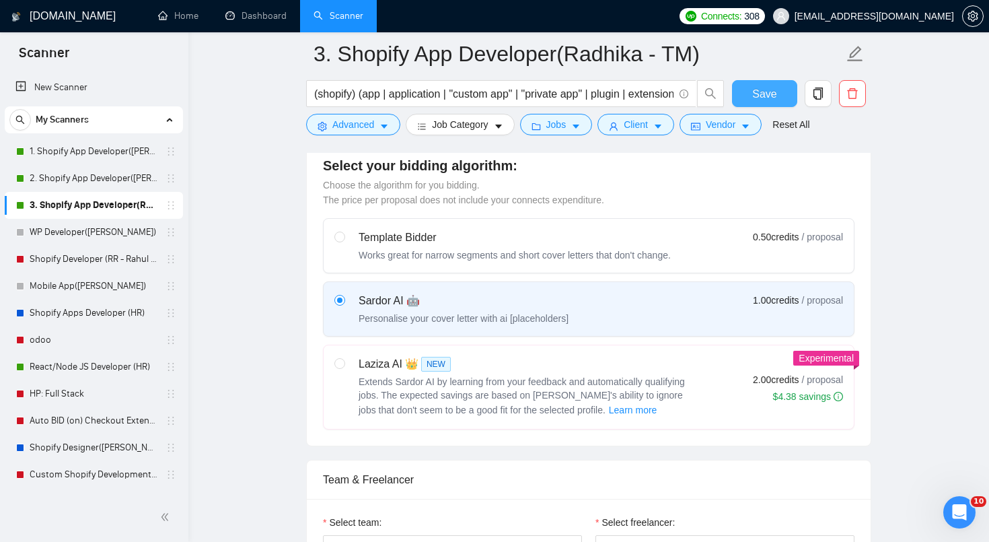
scroll to position [702, 0]
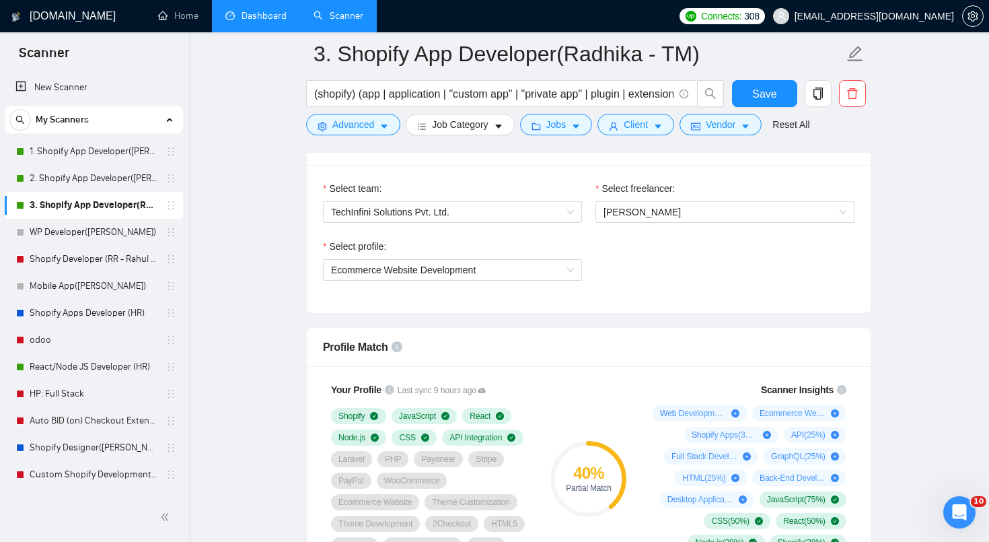
click at [260, 22] on link "Dashboard" at bounding box center [255, 15] width 61 height 11
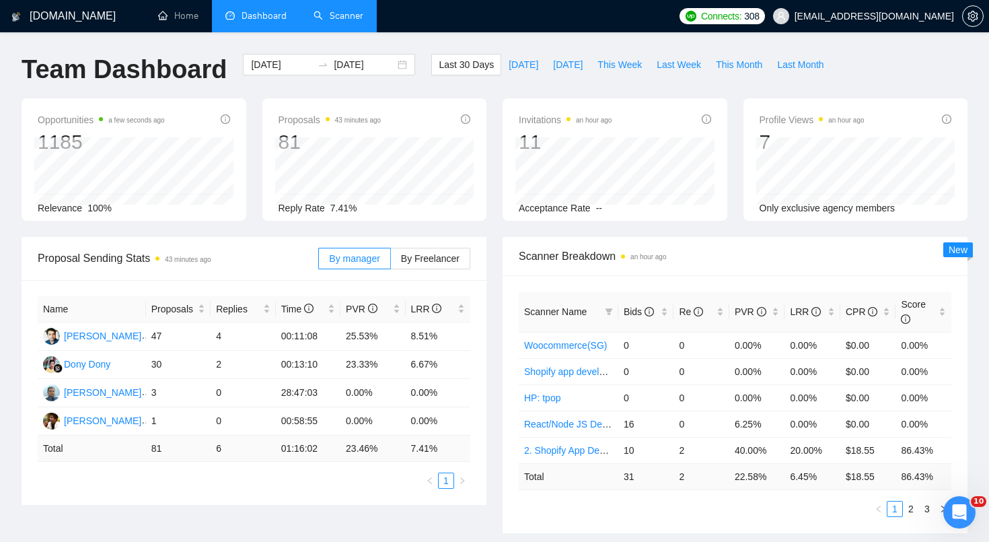
click at [213, 277] on div "Proposal Sending Stats 43 minutes ago" at bounding box center [178, 258] width 281 height 38
